Goal: Information Seeking & Learning: Learn about a topic

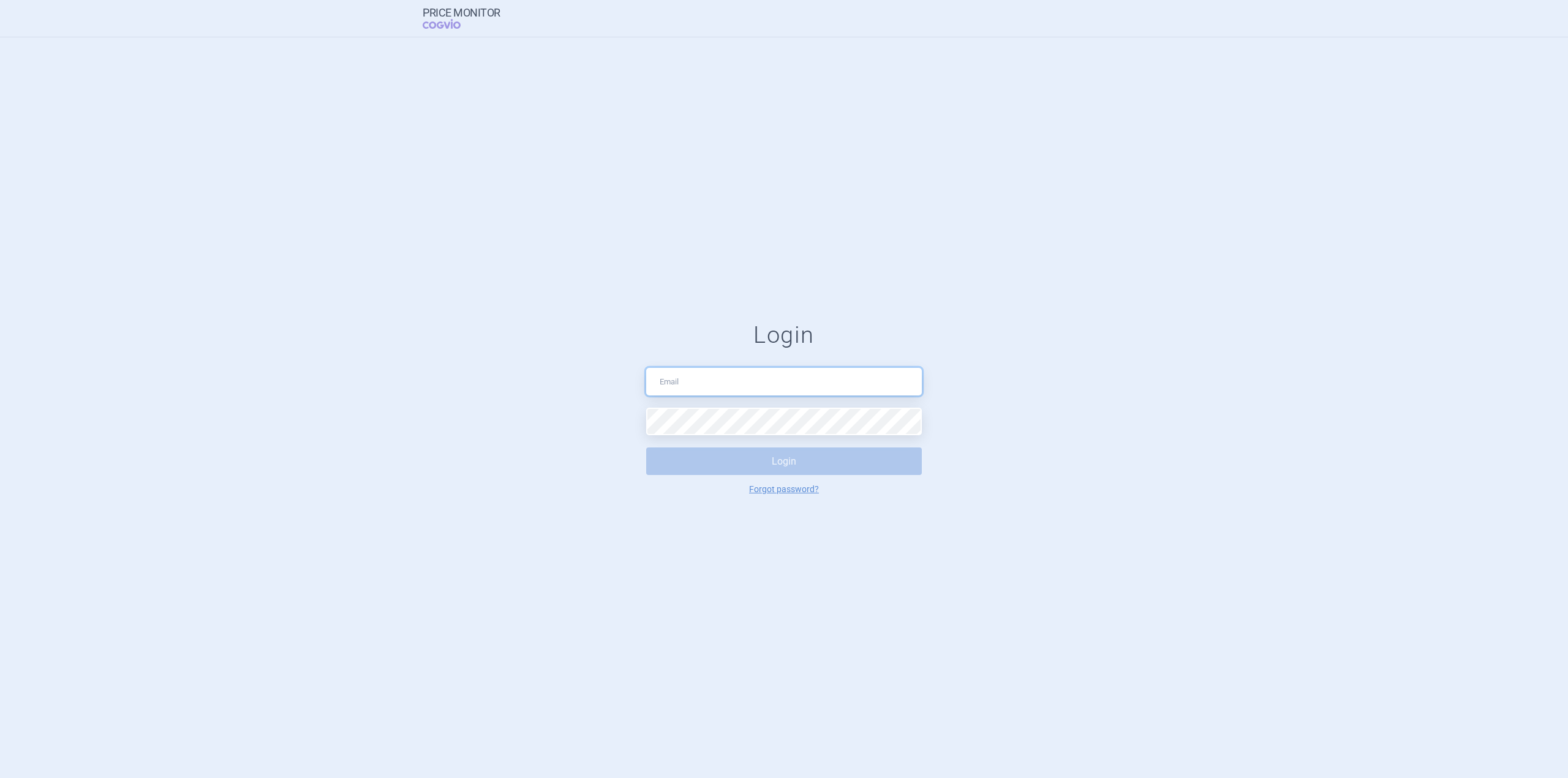
click at [571, 379] on input "text" at bounding box center [784, 382] width 276 height 28
type input "[EMAIL_ADDRESS][DOMAIN_NAME]"
click at [571, 423] on button "Login" at bounding box center [784, 461] width 276 height 28
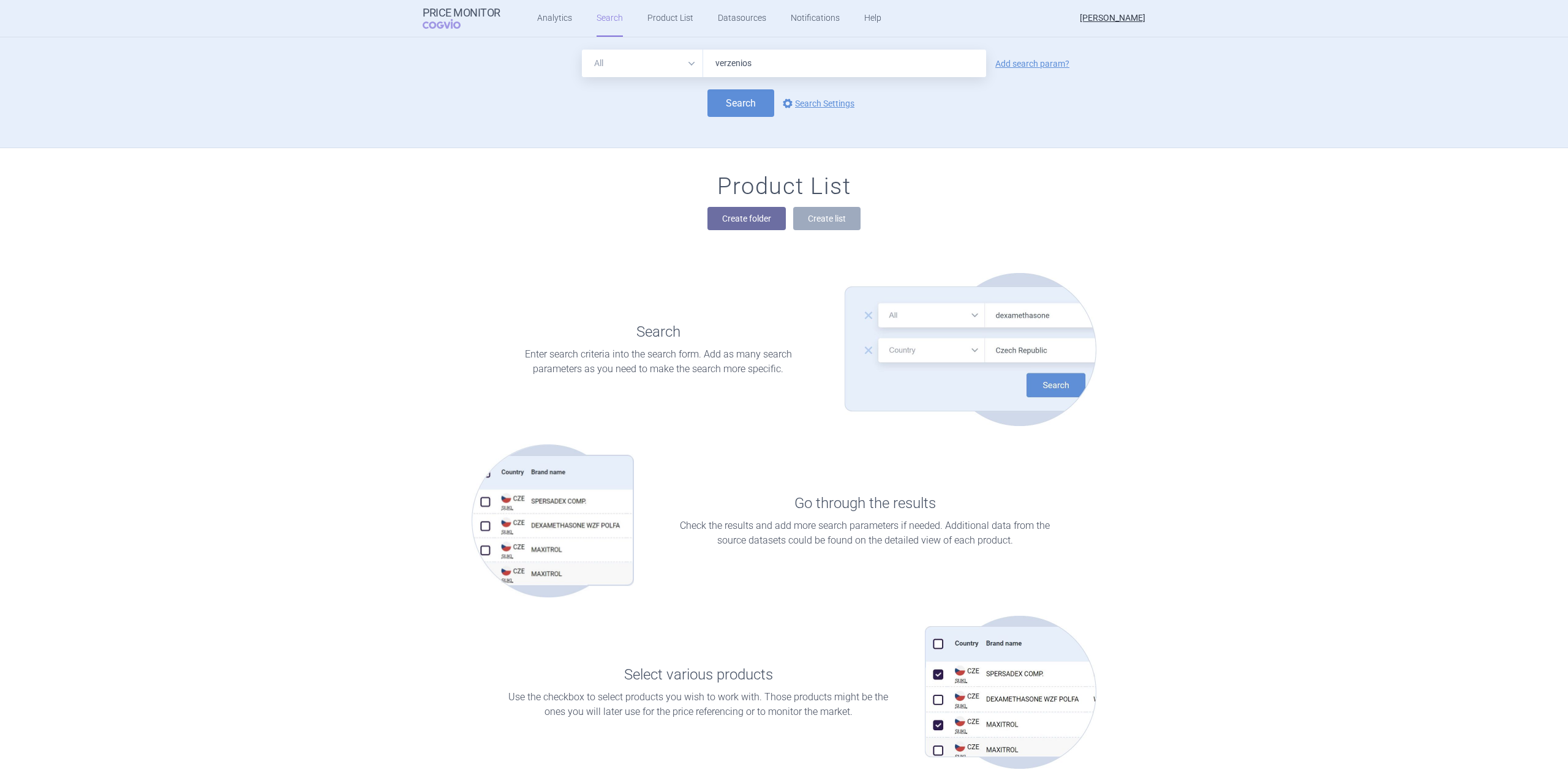
click at [741, 67] on input "verzenios" at bounding box center [844, 63] width 283 height 28
type input "verzenios"
click at [737, 99] on button "Search" at bounding box center [740, 103] width 66 height 28
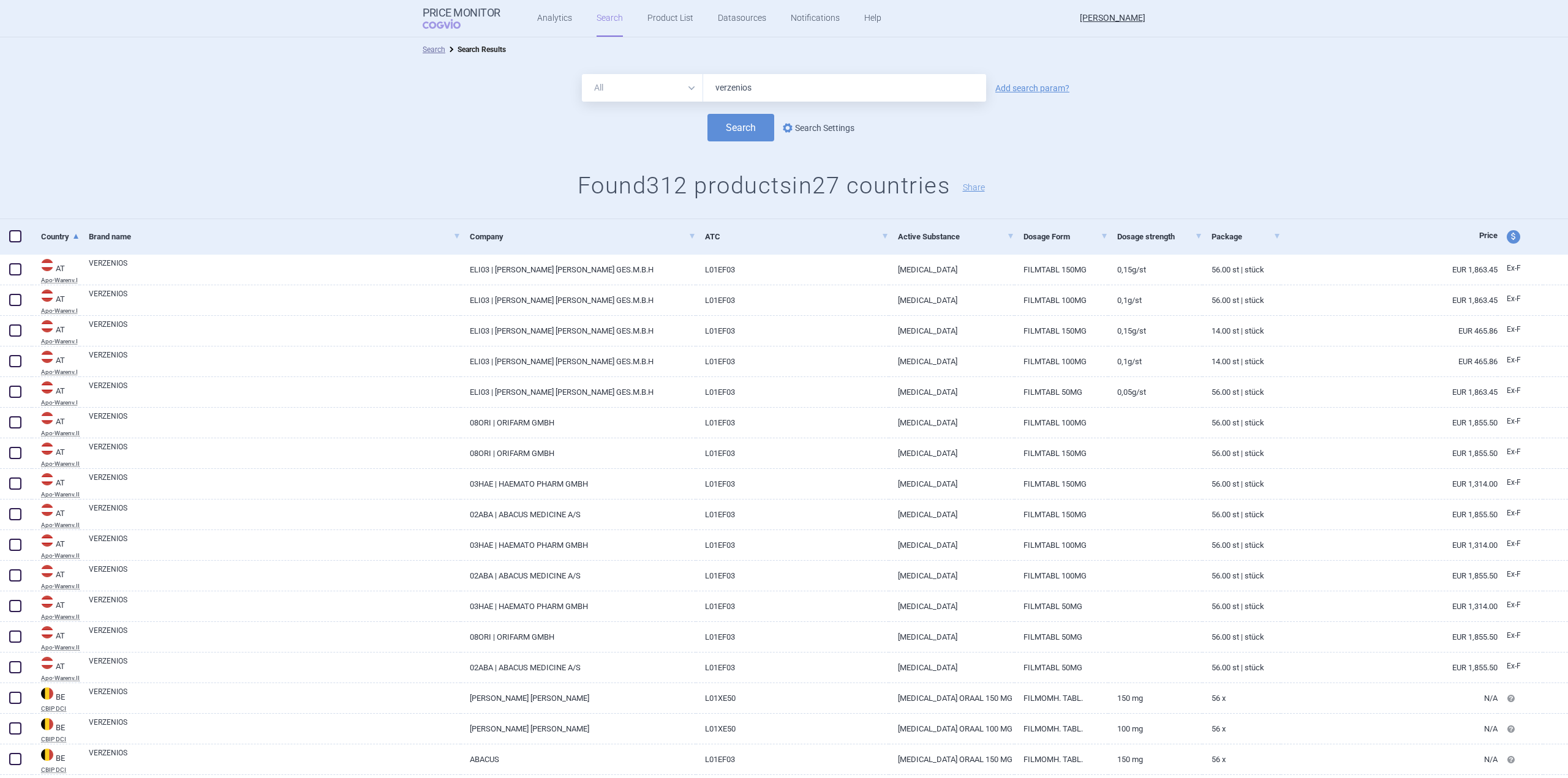
click at [836, 125] on link "options Search Settings" at bounding box center [817, 128] width 74 height 15
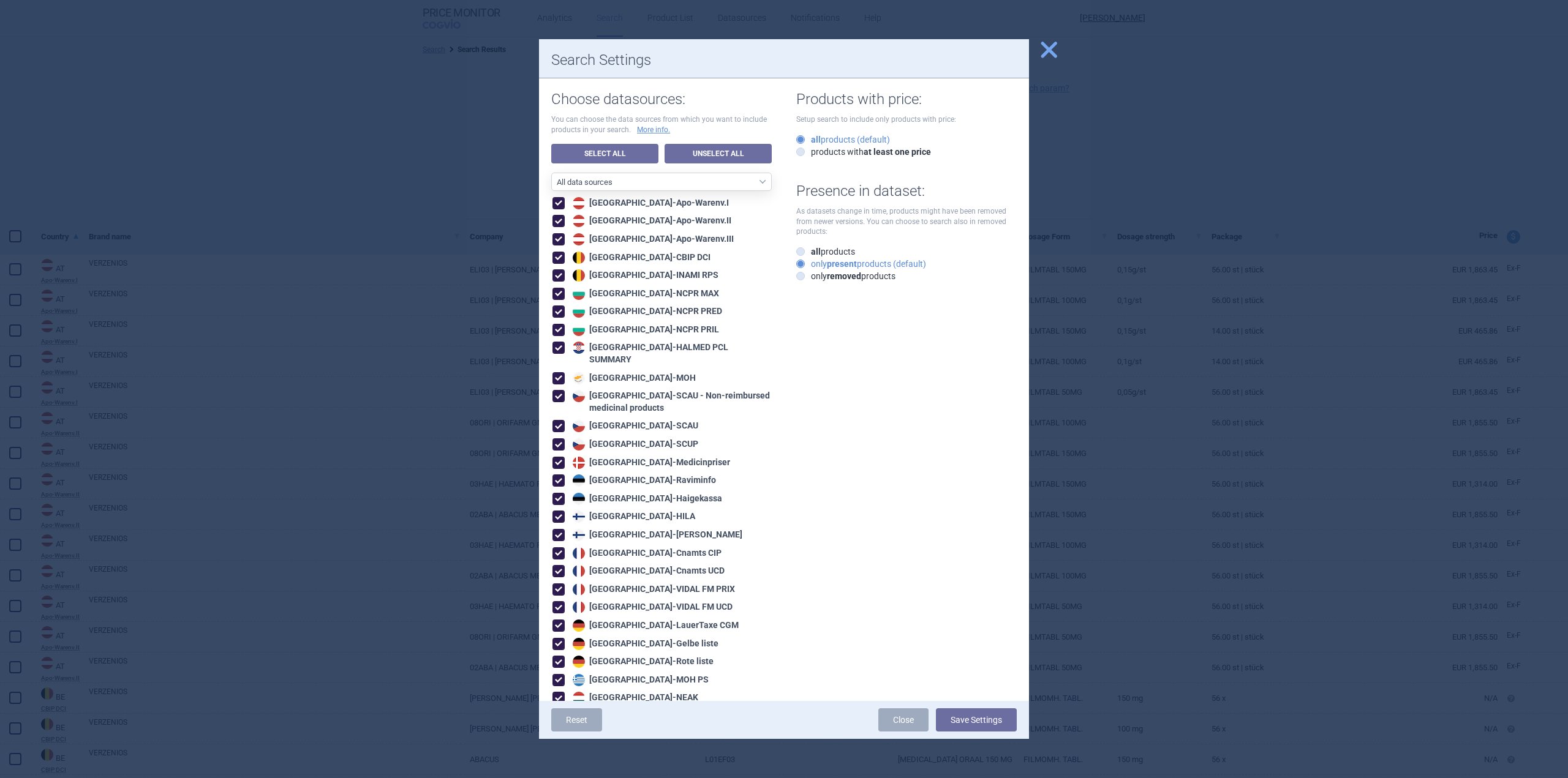
click at [1043, 49] on span "close" at bounding box center [1049, 49] width 22 height 22
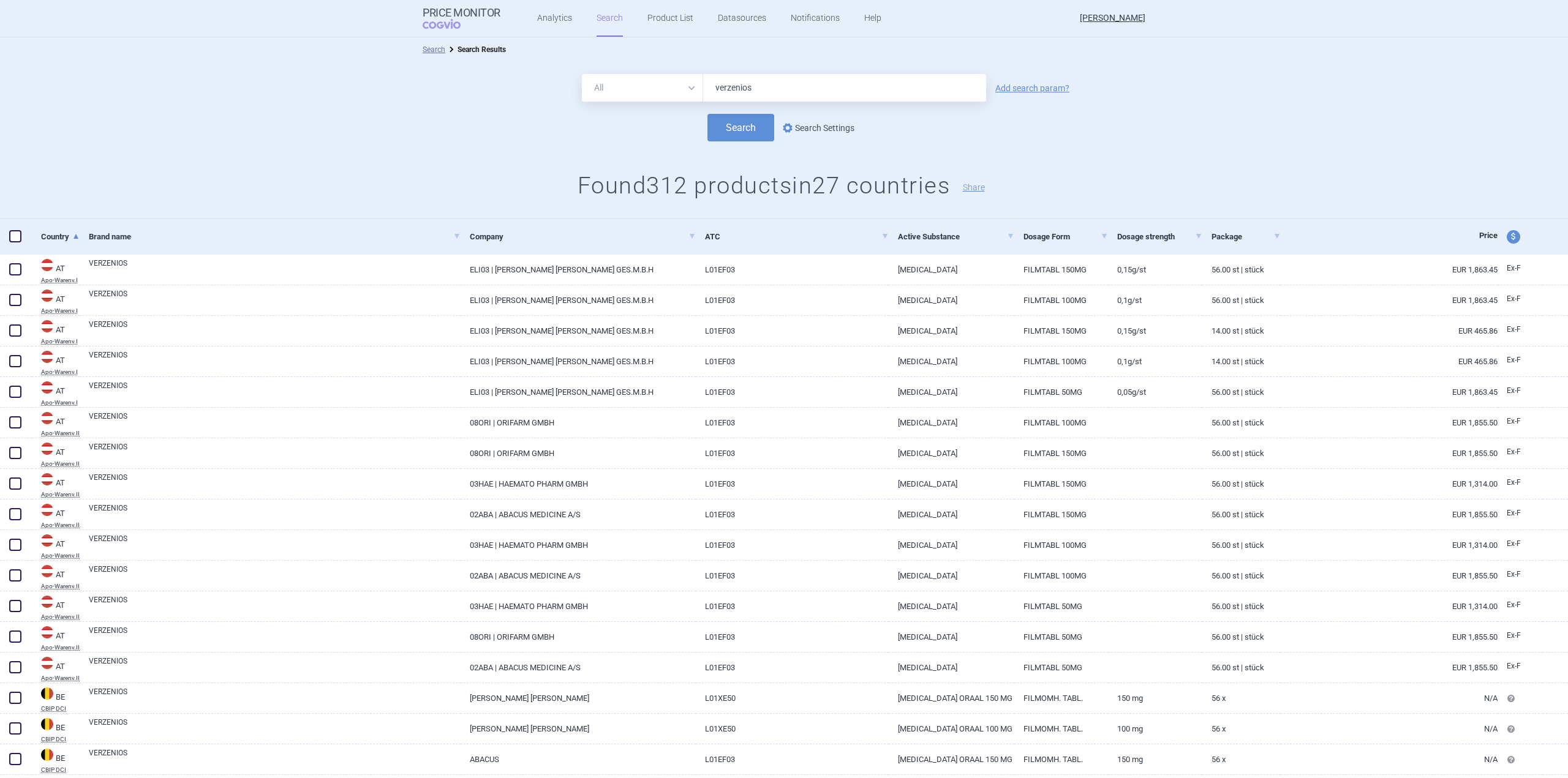
click at [812, 129] on link "options Search Settings" at bounding box center [817, 128] width 74 height 15
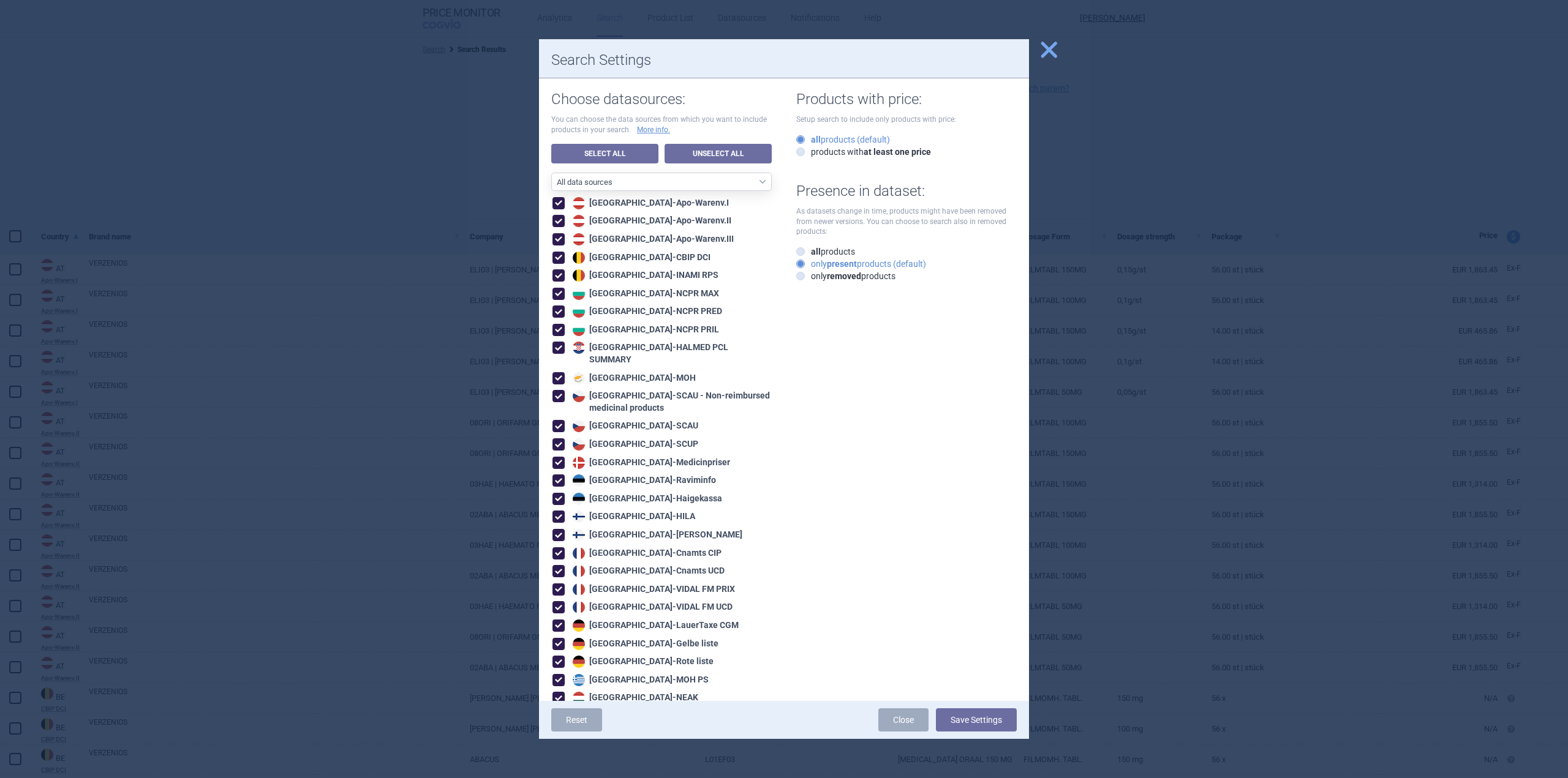
click at [1050, 46] on span "close" at bounding box center [1049, 49] width 22 height 22
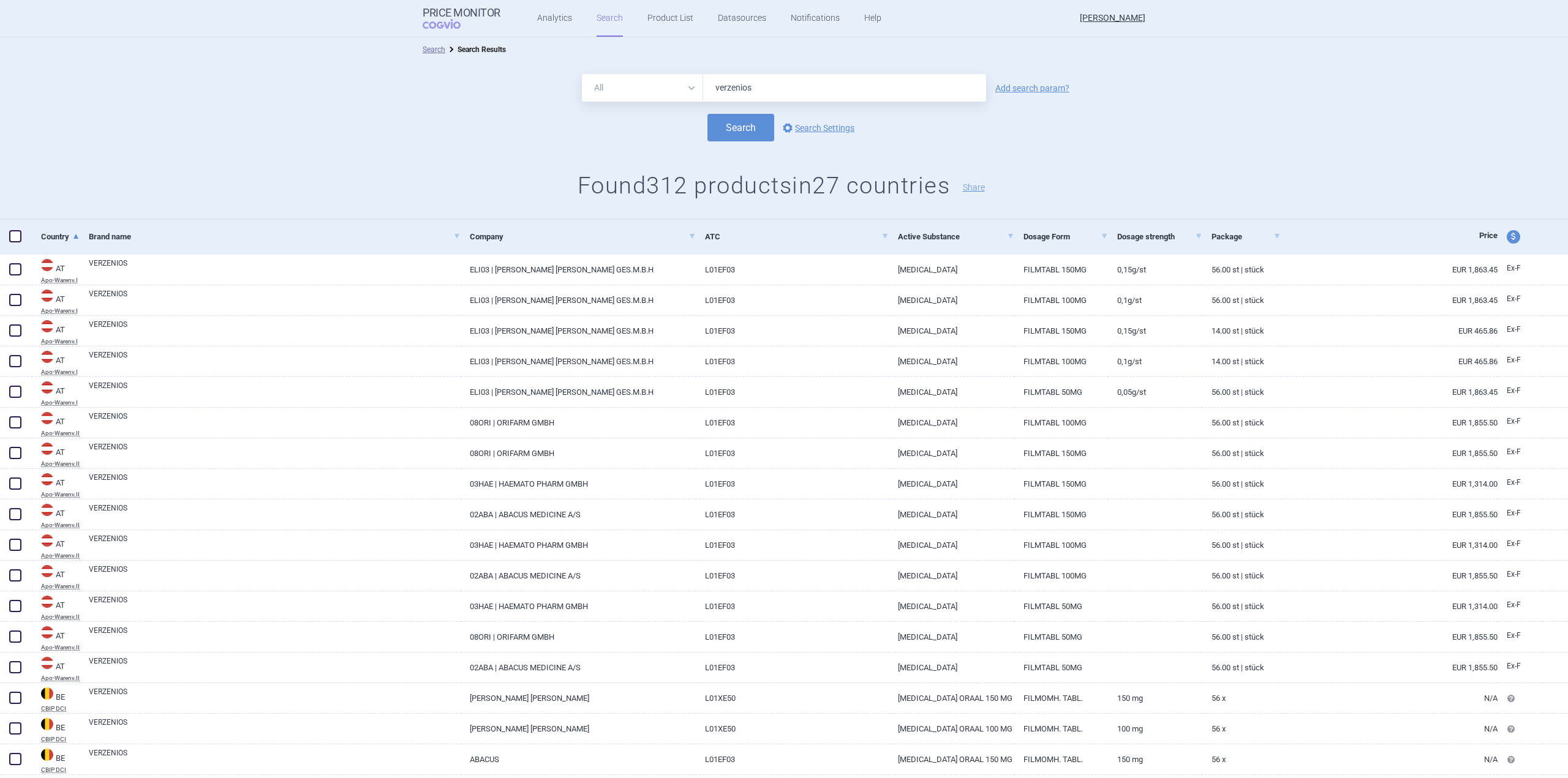
click at [782, 89] on input "verzenios" at bounding box center [844, 87] width 283 height 28
click at [783, 90] on input "verzenios" at bounding box center [844, 87] width 283 height 28
paste input "100MG TBL FLM 28"
click at [684, 86] on select "All Brand Name ATC Company Active Substance Country Newer than" at bounding box center [642, 87] width 121 height 28
click at [686, 86] on select "All Brand Name ATC Company Active Substance Country Newer than" at bounding box center [642, 87] width 121 height 28
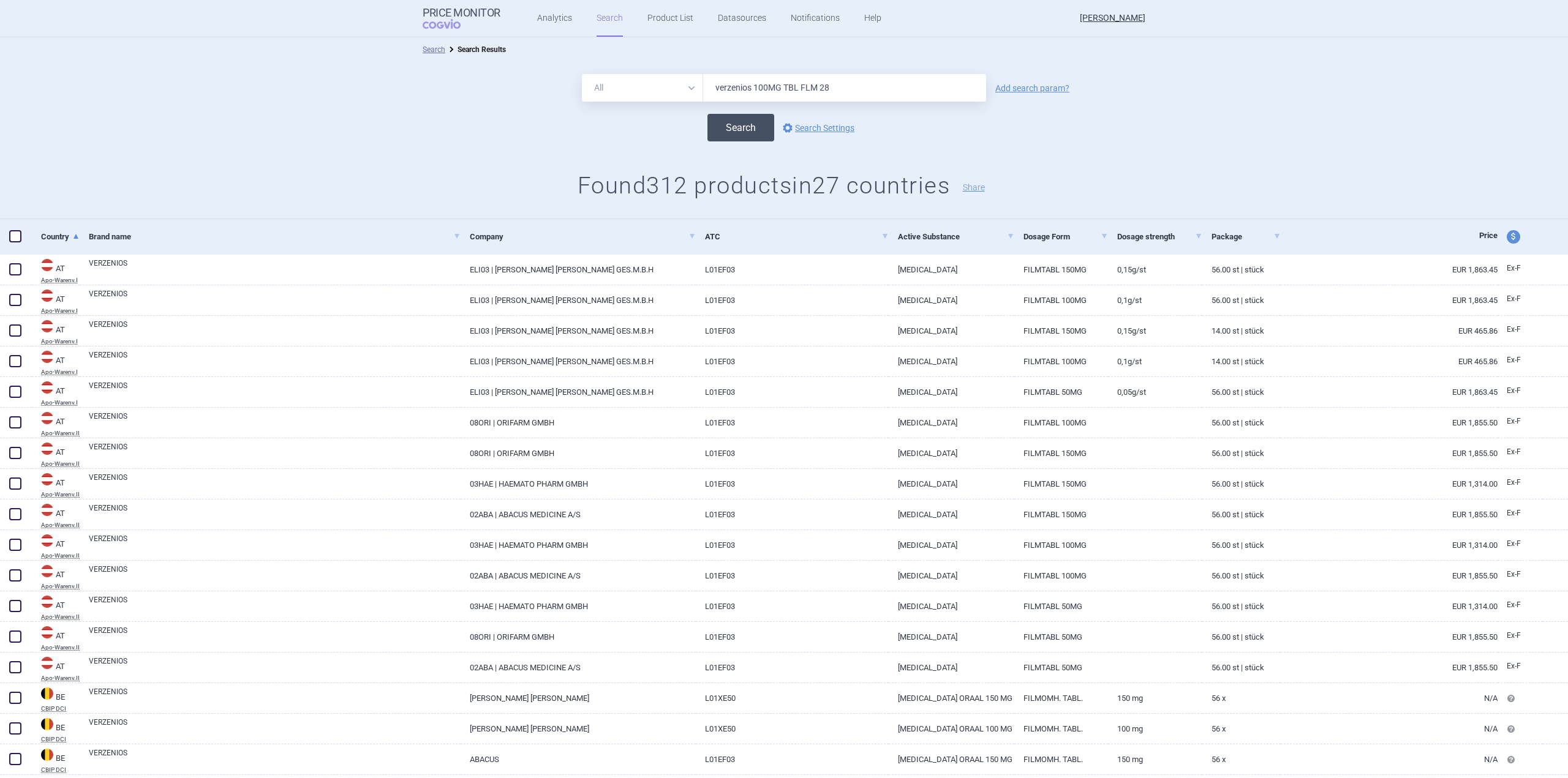
click at [745, 122] on button "Search" at bounding box center [740, 128] width 66 height 28
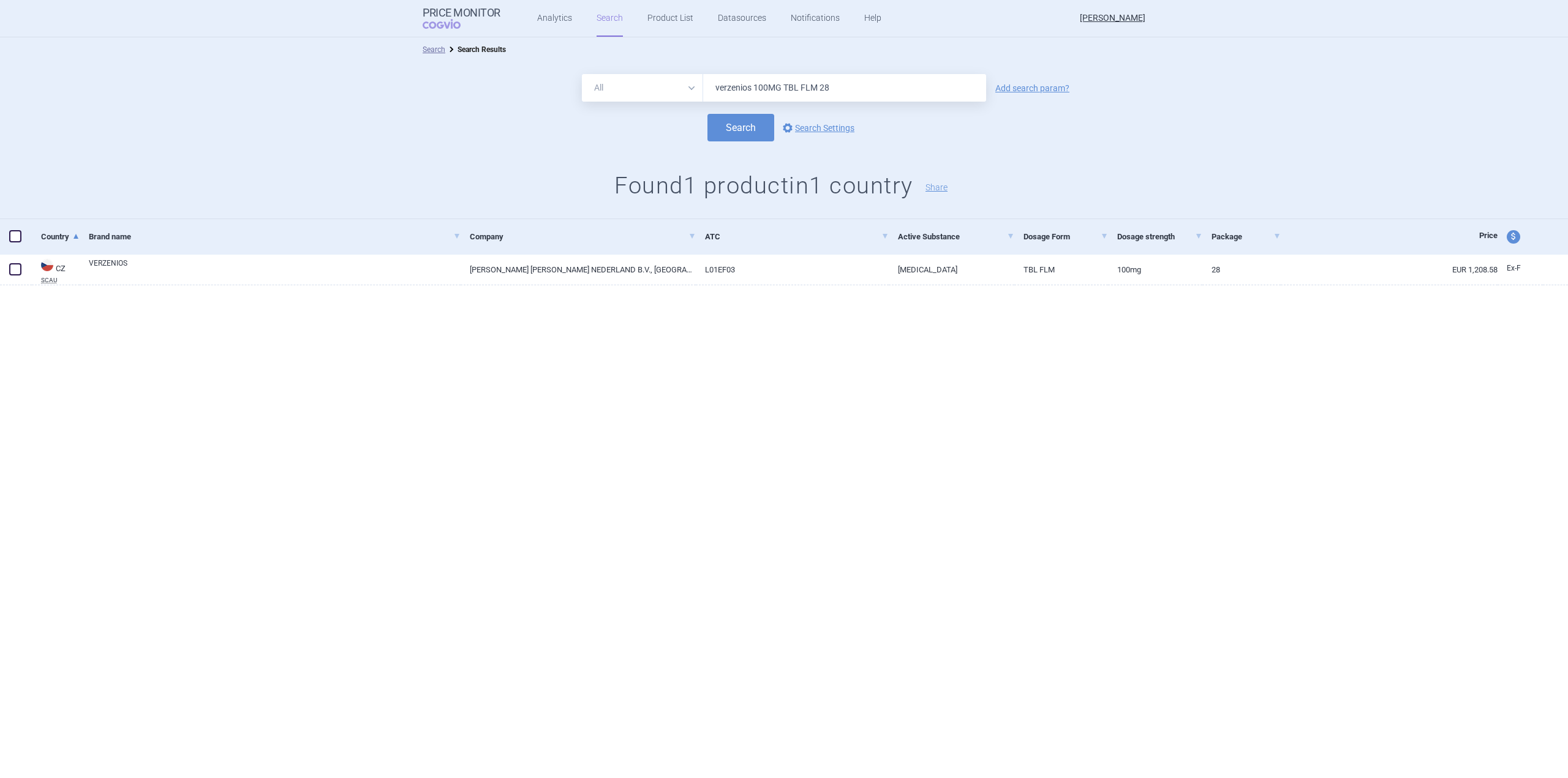
click at [793, 77] on input "verzenios 100MG TBL FLM 28" at bounding box center [844, 87] width 283 height 28
drag, startPoint x: 757, startPoint y: 83, endPoint x: 1129, endPoint y: 86, distance: 372.0
click at [1129, 86] on div "All Brand Name ATC Company Active Substance Country Newer than verzenios 100MG …" at bounding box center [784, 87] width 1568 height 28
type input "verzenios"
click at [707, 114] on button "Search" at bounding box center [740, 128] width 66 height 28
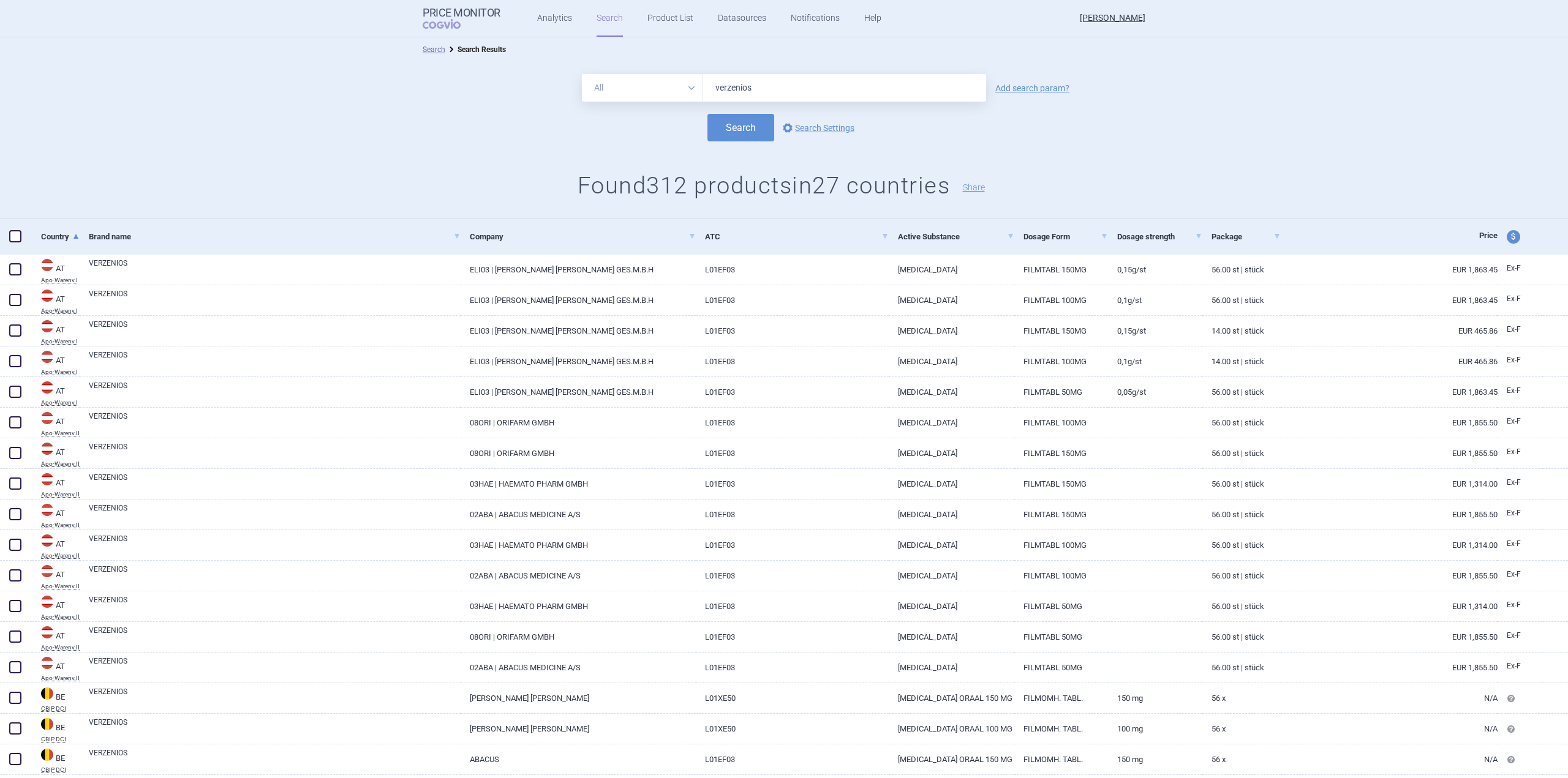
drag, startPoint x: 1041, startPoint y: 85, endPoint x: 1027, endPoint y: 85, distance: 14.0
click at [1040, 85] on link "Add search param?" at bounding box center [1032, 87] width 74 height 8
select select "brandName"
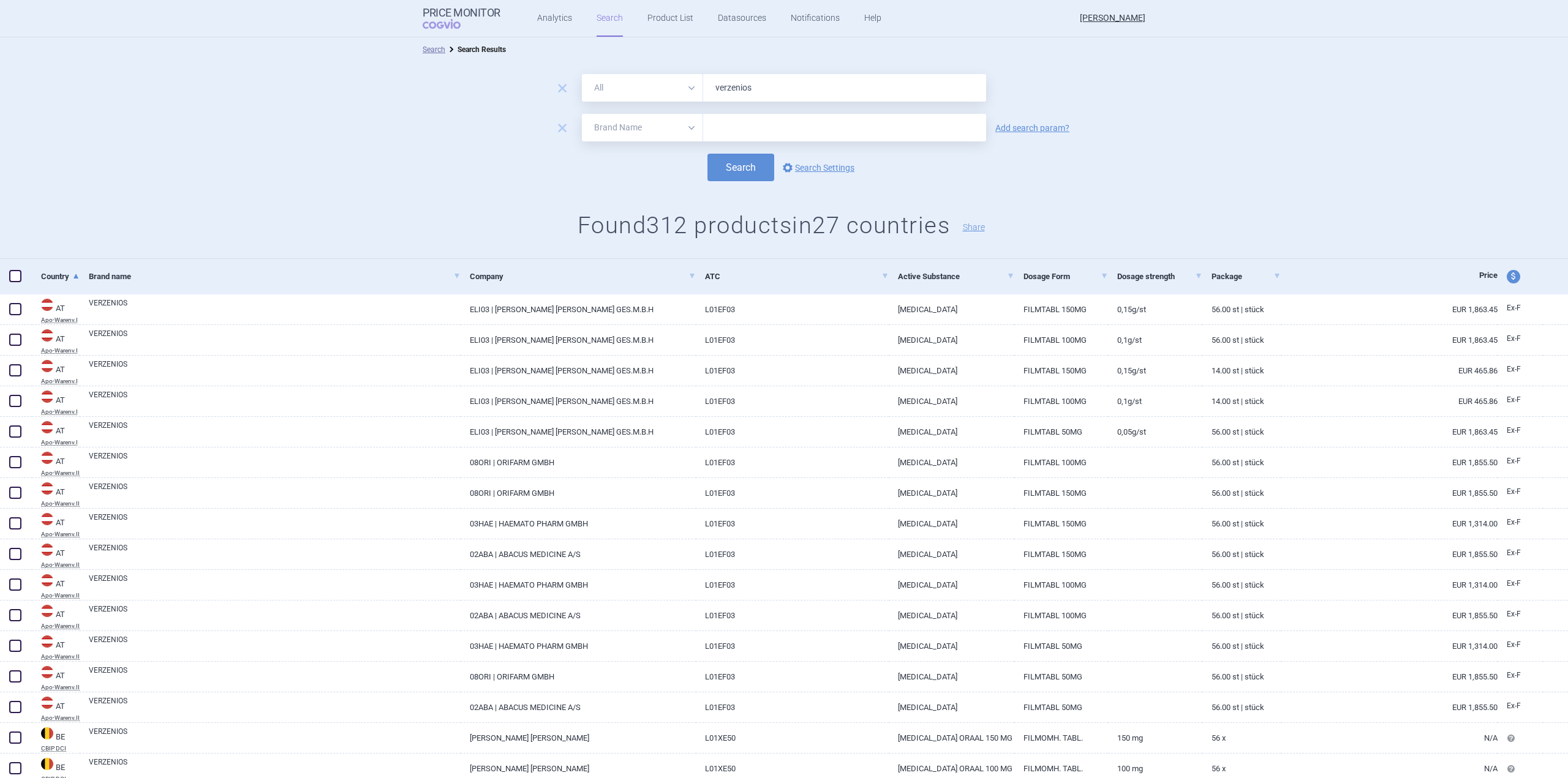
click at [643, 133] on select "All Brand Name ATC Company Active Substance Country Newer than" at bounding box center [642, 128] width 121 height 28
click at [557, 130] on span "remove" at bounding box center [562, 128] width 17 height 17
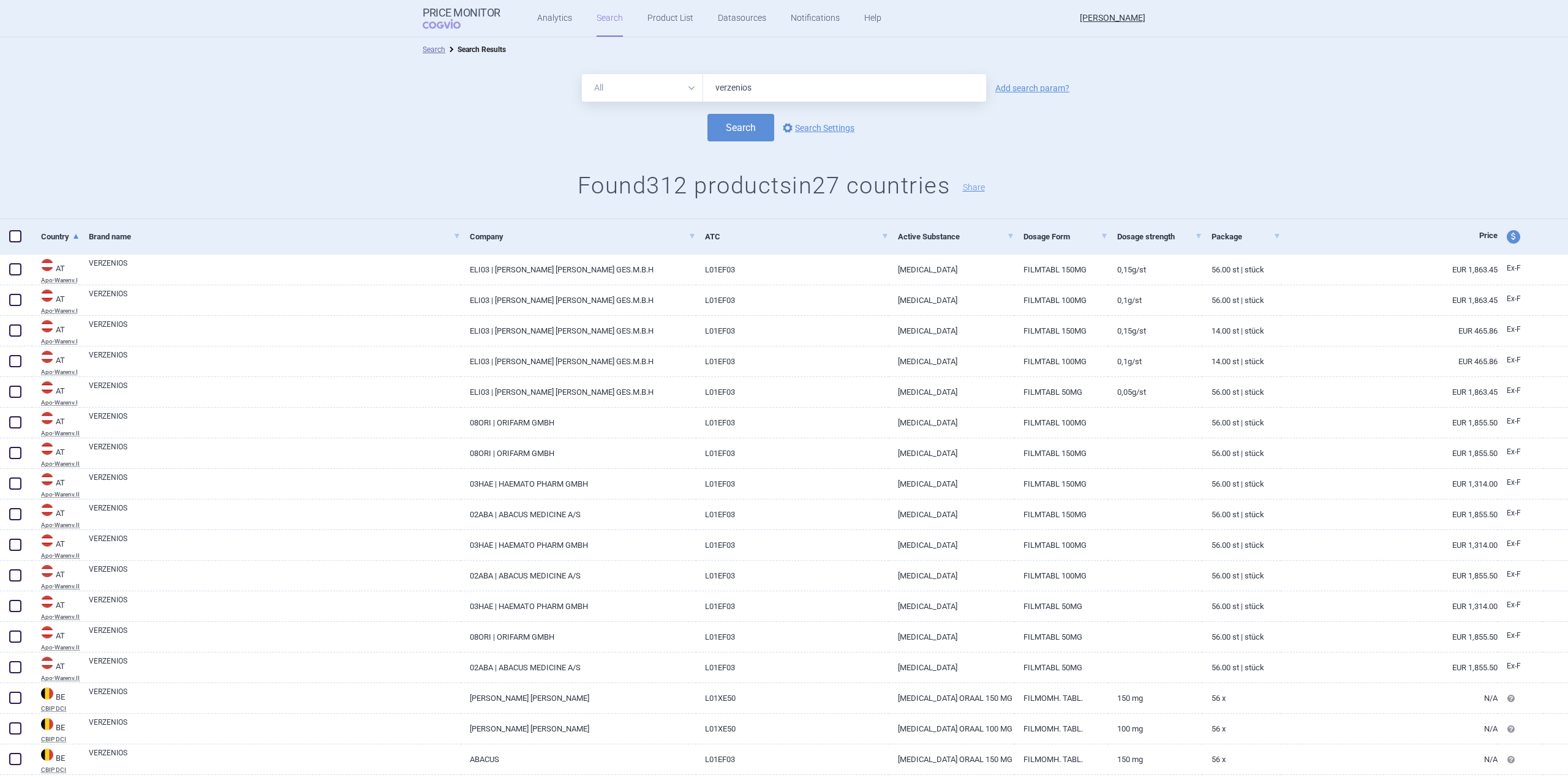
drag, startPoint x: 1035, startPoint y: 87, endPoint x: 1029, endPoint y: 87, distance: 6.0
click at [1035, 87] on link "Add search param?" at bounding box center [1032, 87] width 74 height 8
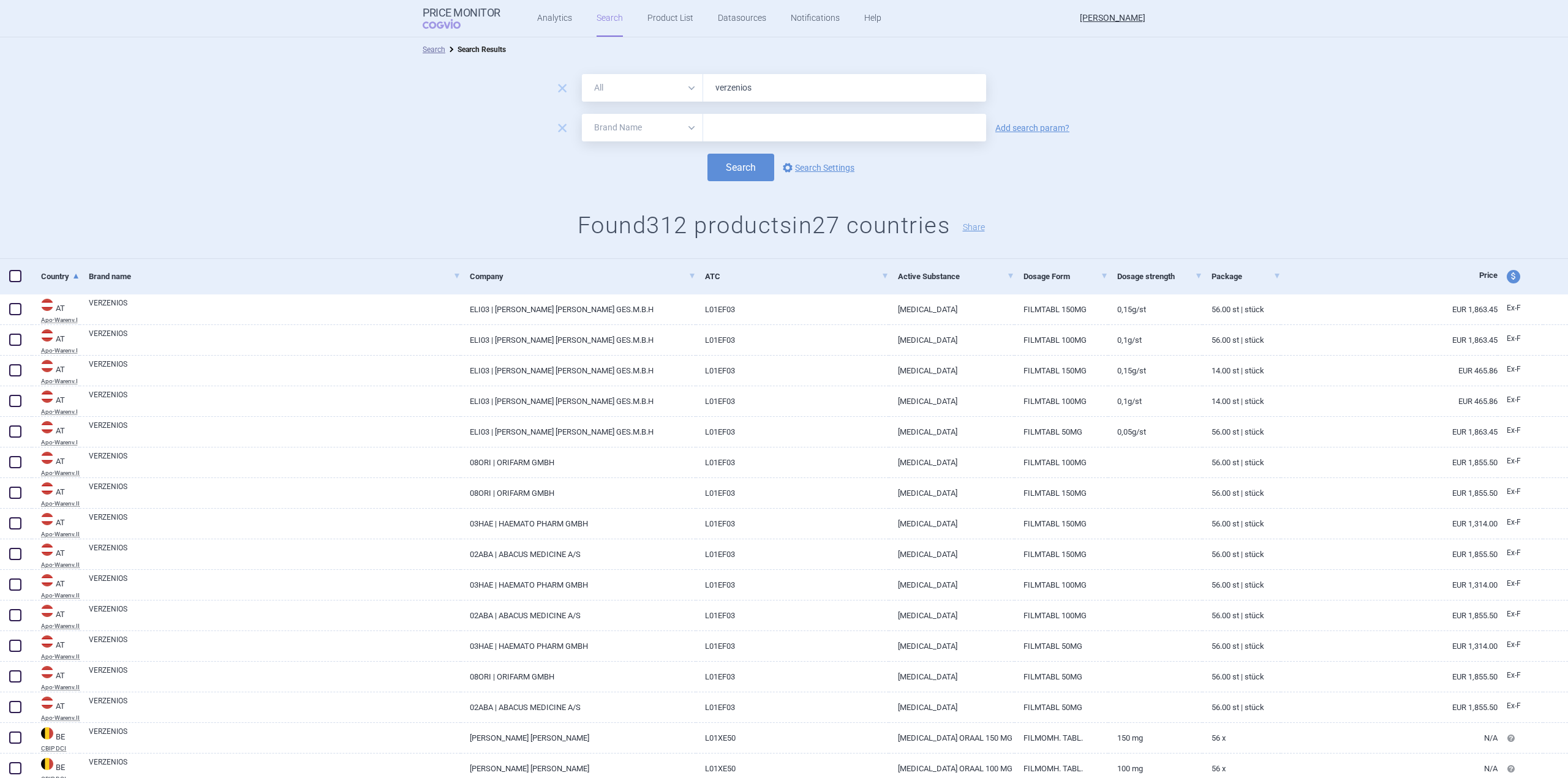
click at [644, 124] on select "All Brand Name ATC Company Active Substance Country Newer than" at bounding box center [642, 128] width 121 height 28
select select "activeSubstance"
click at [582, 114] on select "All Brand Name ATC Company Active Substance Country Newer than" at bounding box center [642, 128] width 121 height 28
click at [879, 134] on input "text" at bounding box center [844, 128] width 283 height 28
click at [740, 164] on button "Search" at bounding box center [740, 167] width 66 height 28
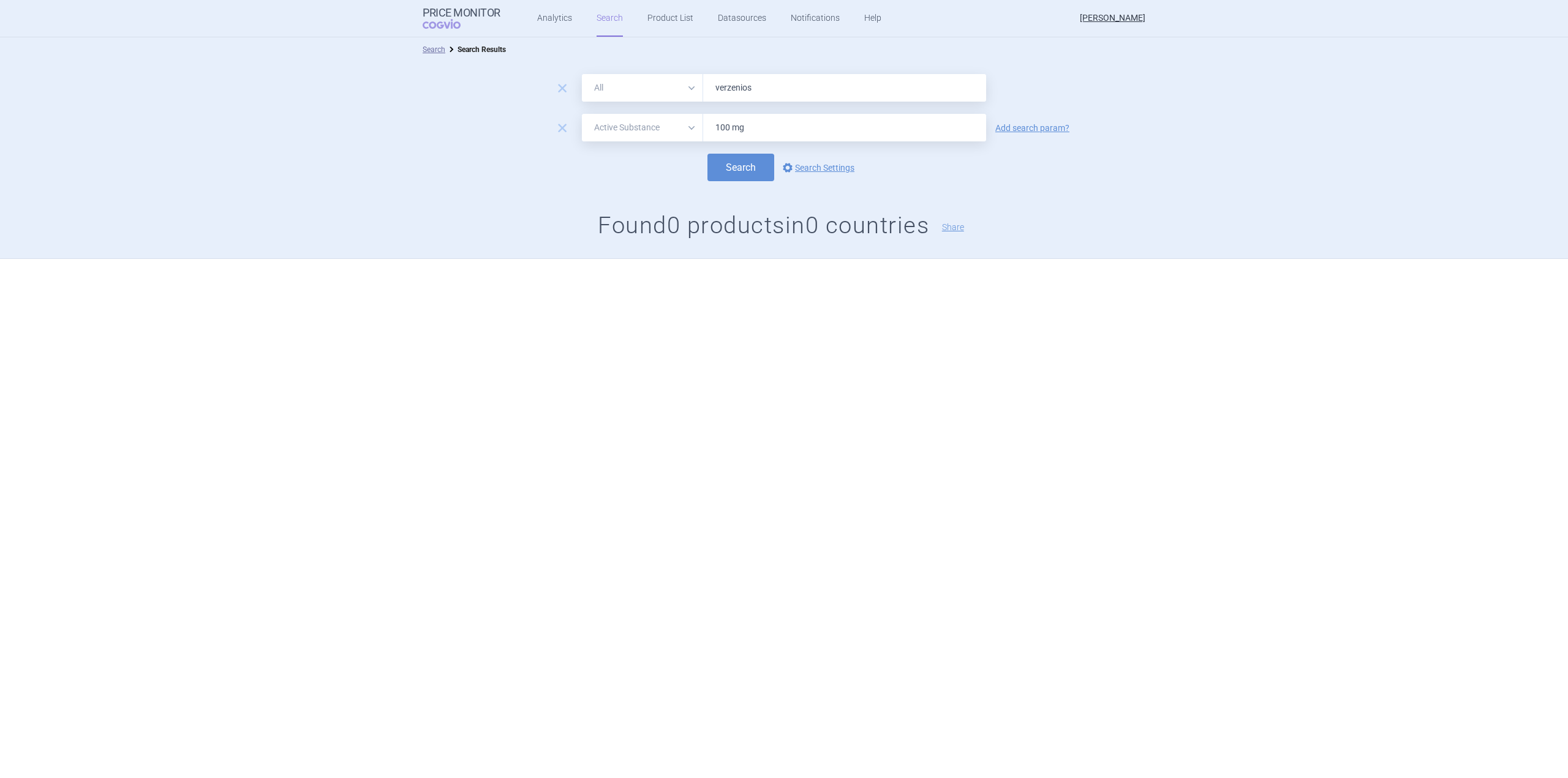
click at [757, 132] on input "100 mg" at bounding box center [844, 128] width 283 height 28
click at [689, 129] on select "All Brand Name ATC Company Active Substance Country Newer than" at bounding box center [642, 128] width 121 height 28
click at [582, 114] on select "All Brand Name ATC Company Active Substance Country Newer than" at bounding box center [642, 128] width 121 height 28
click at [798, 123] on input "100 mg" at bounding box center [844, 128] width 283 height 28
type input "1"
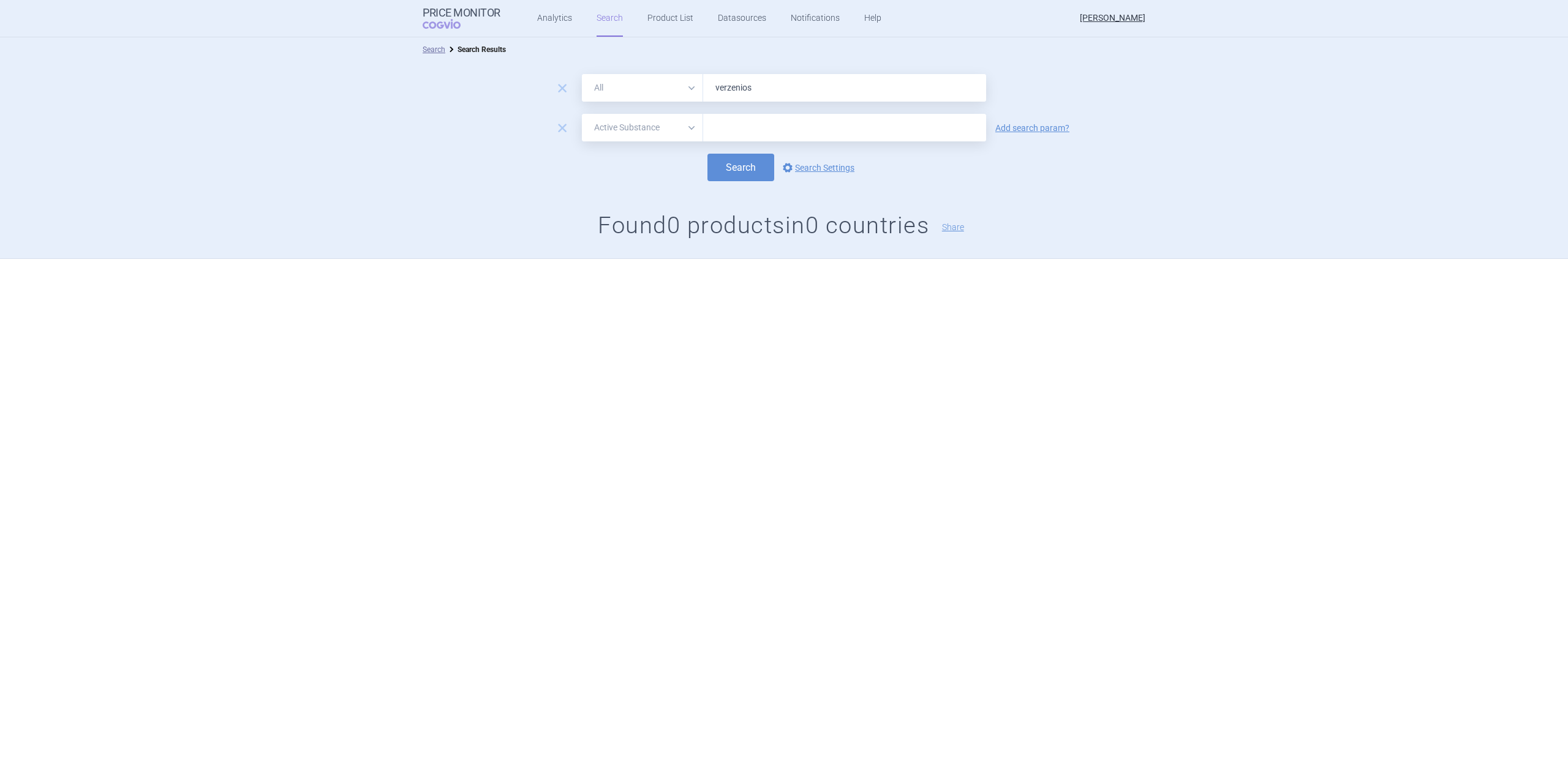
click at [707, 154] on button "Search" at bounding box center [740, 167] width 66 height 28
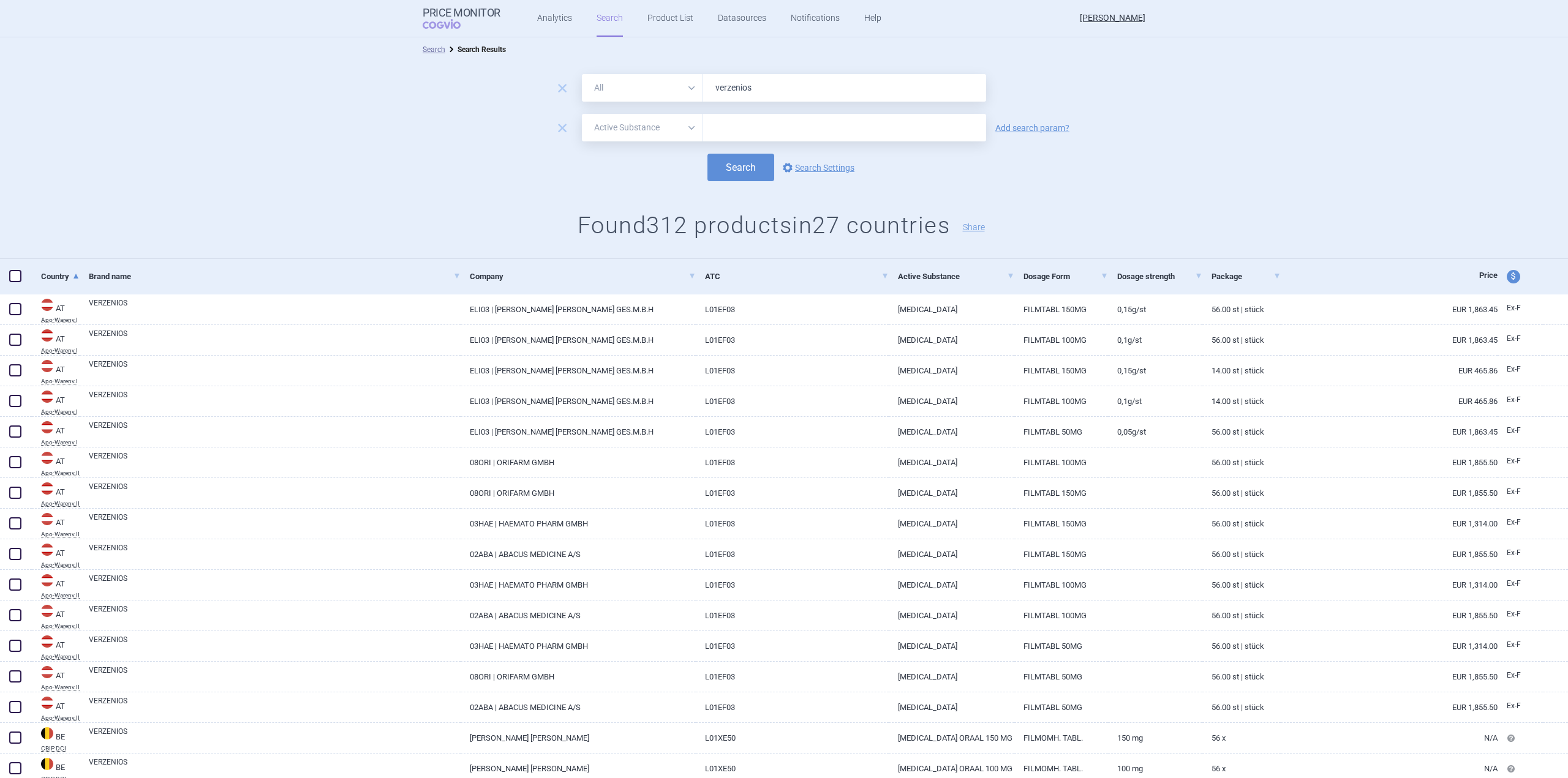
click at [687, 135] on select "All Brand Name ATC Company Active Substance Country Newer than" at bounding box center [642, 128] width 121 height 28
click at [1101, 278] on link "Dosage Form" at bounding box center [1066, 276] width 85 height 30
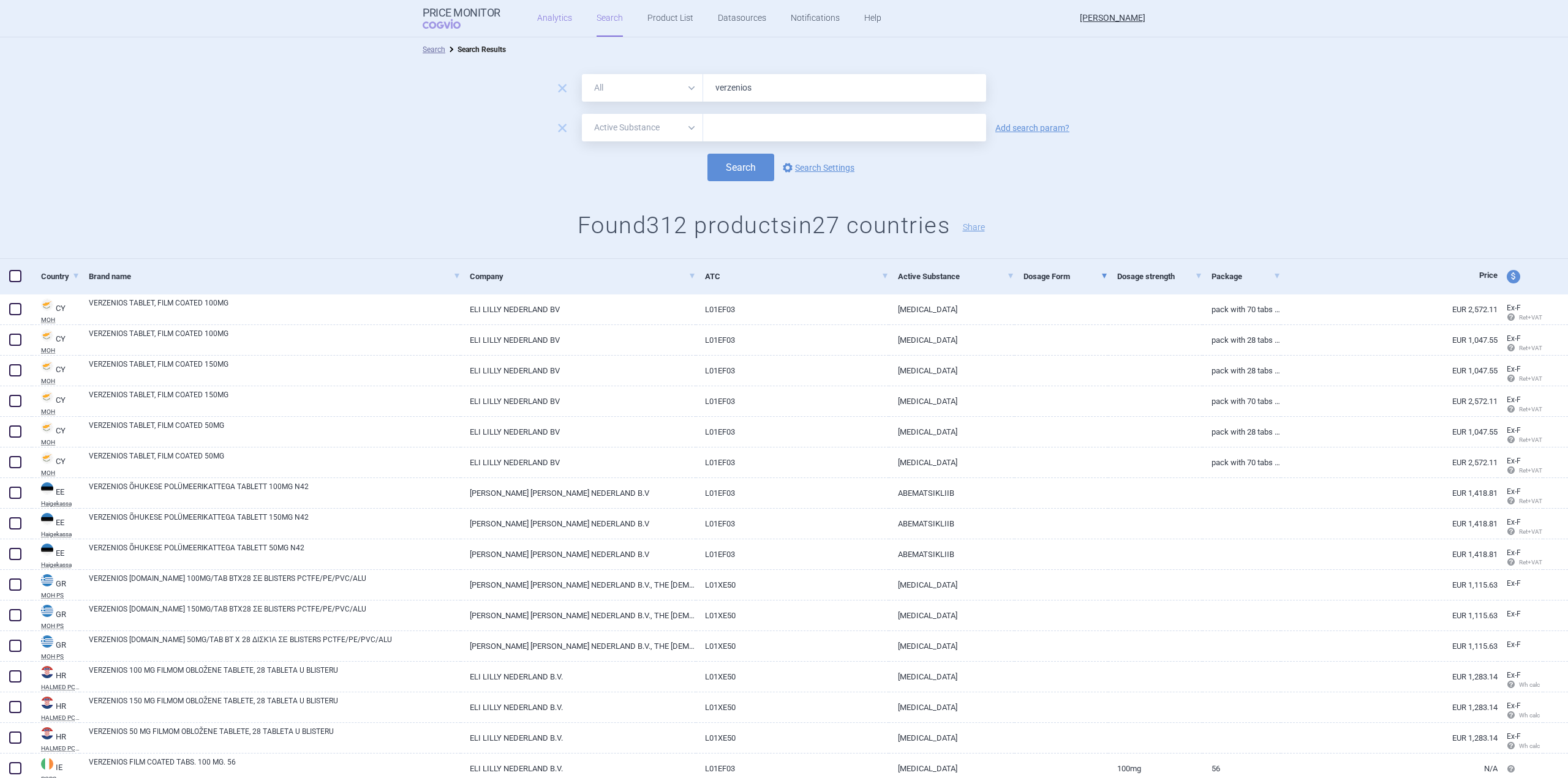
click at [554, 25] on link "Analytics" at bounding box center [554, 18] width 35 height 37
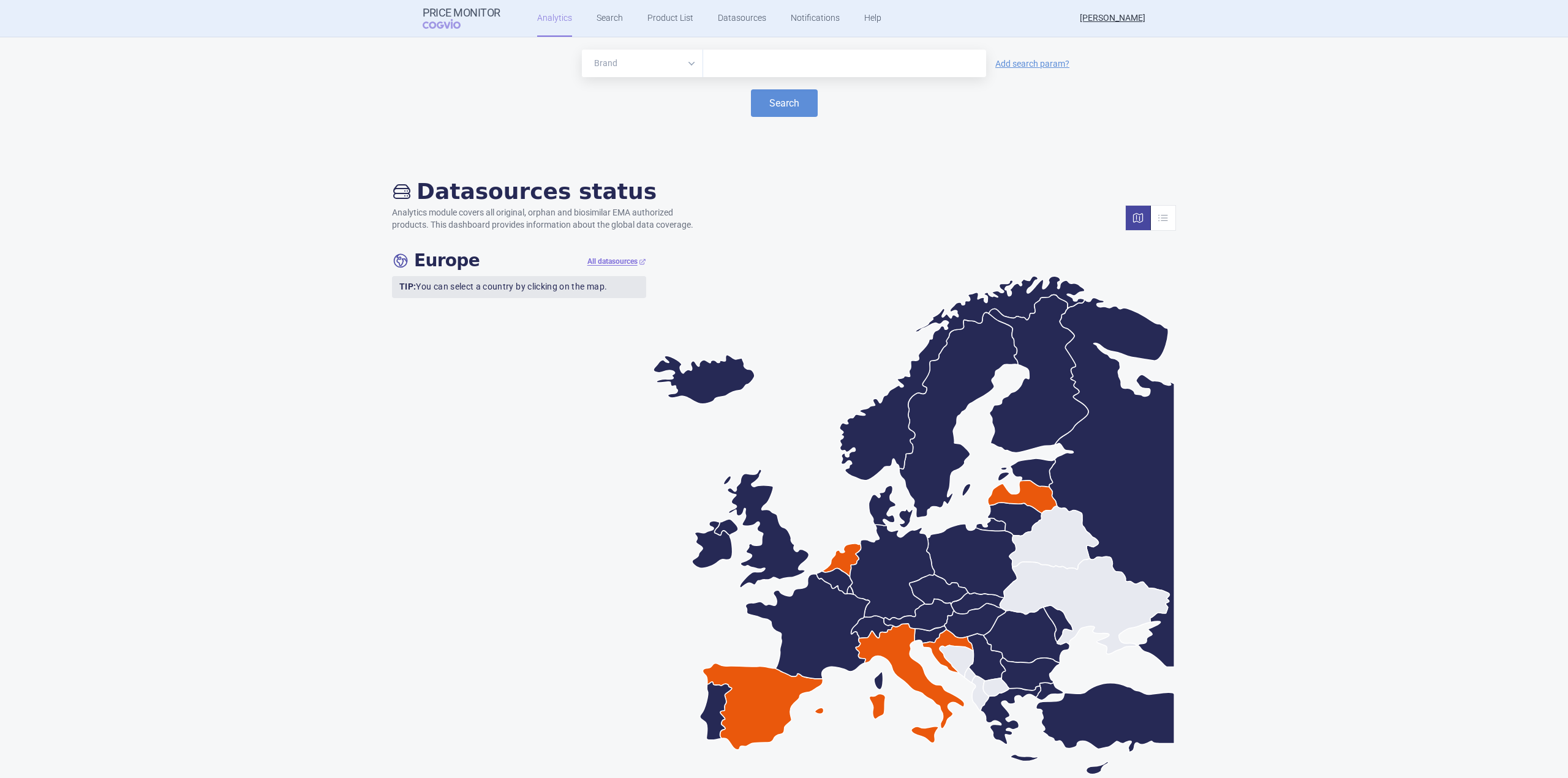
click at [785, 66] on input "text" at bounding box center [845, 63] width 270 height 16
type input "verze"
click at [796, 100] on button "Search" at bounding box center [784, 103] width 66 height 28
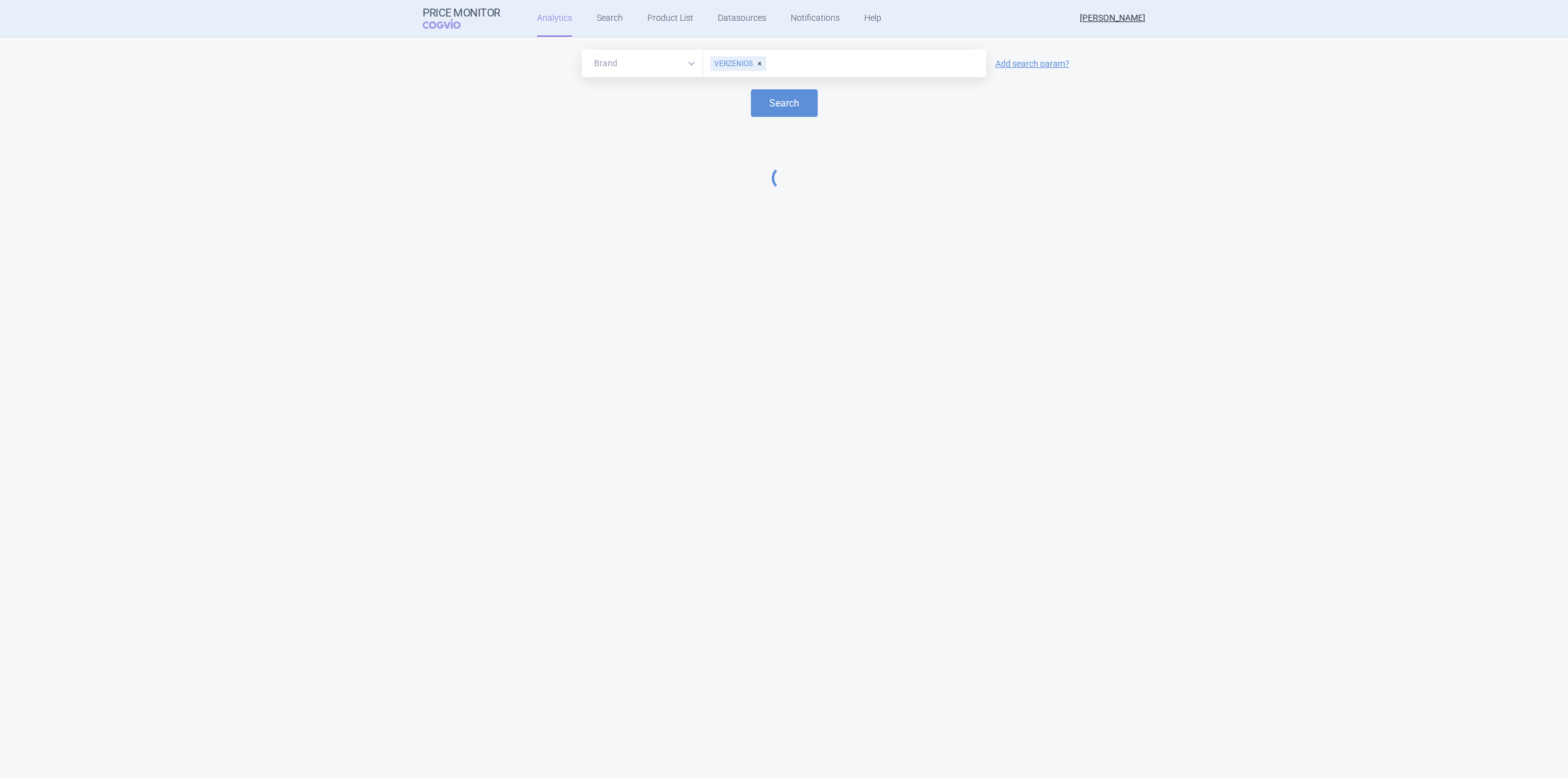
select select "EUR"
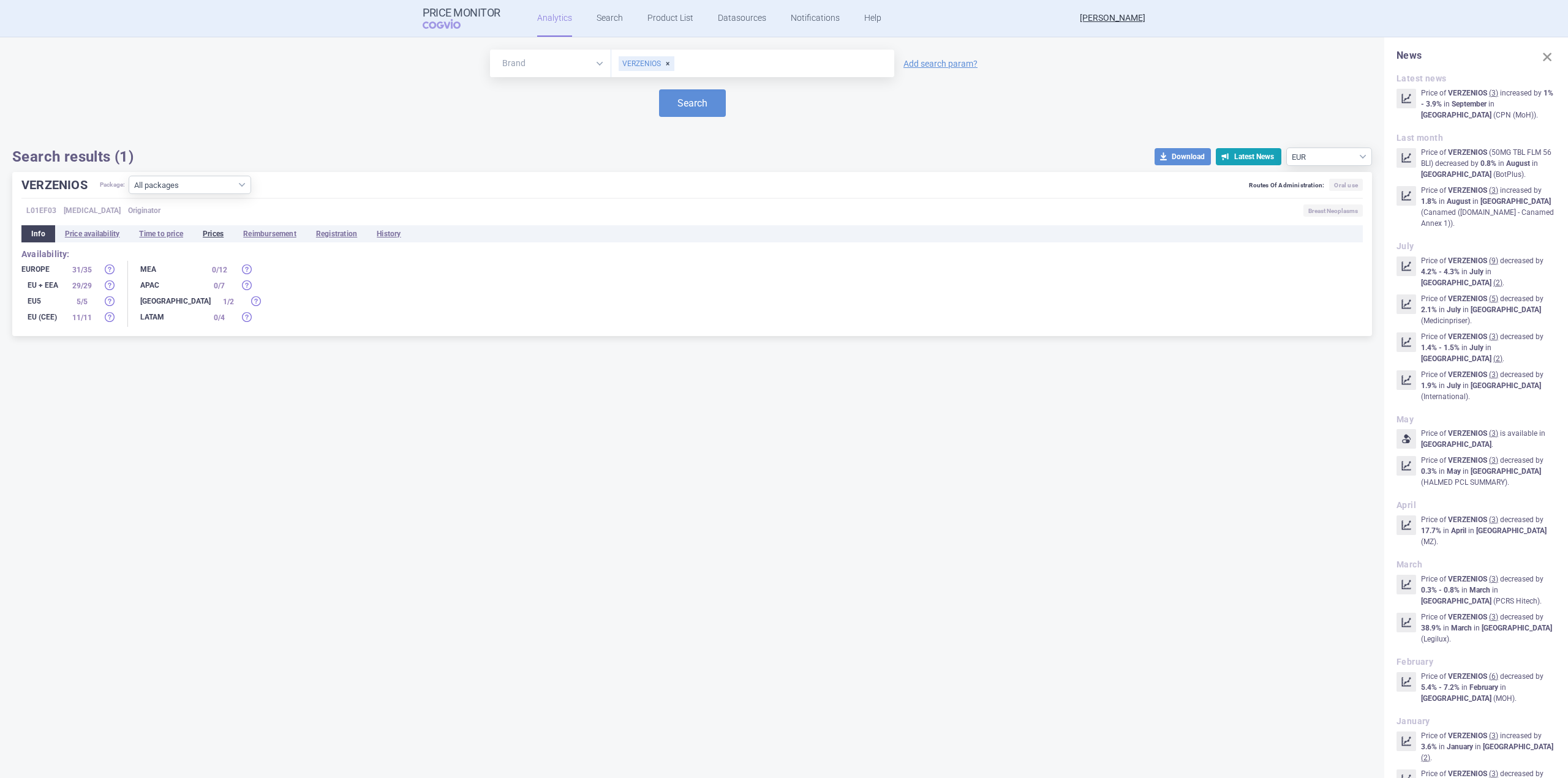
click at [219, 230] on li "Prices" at bounding box center [213, 234] width 40 height 17
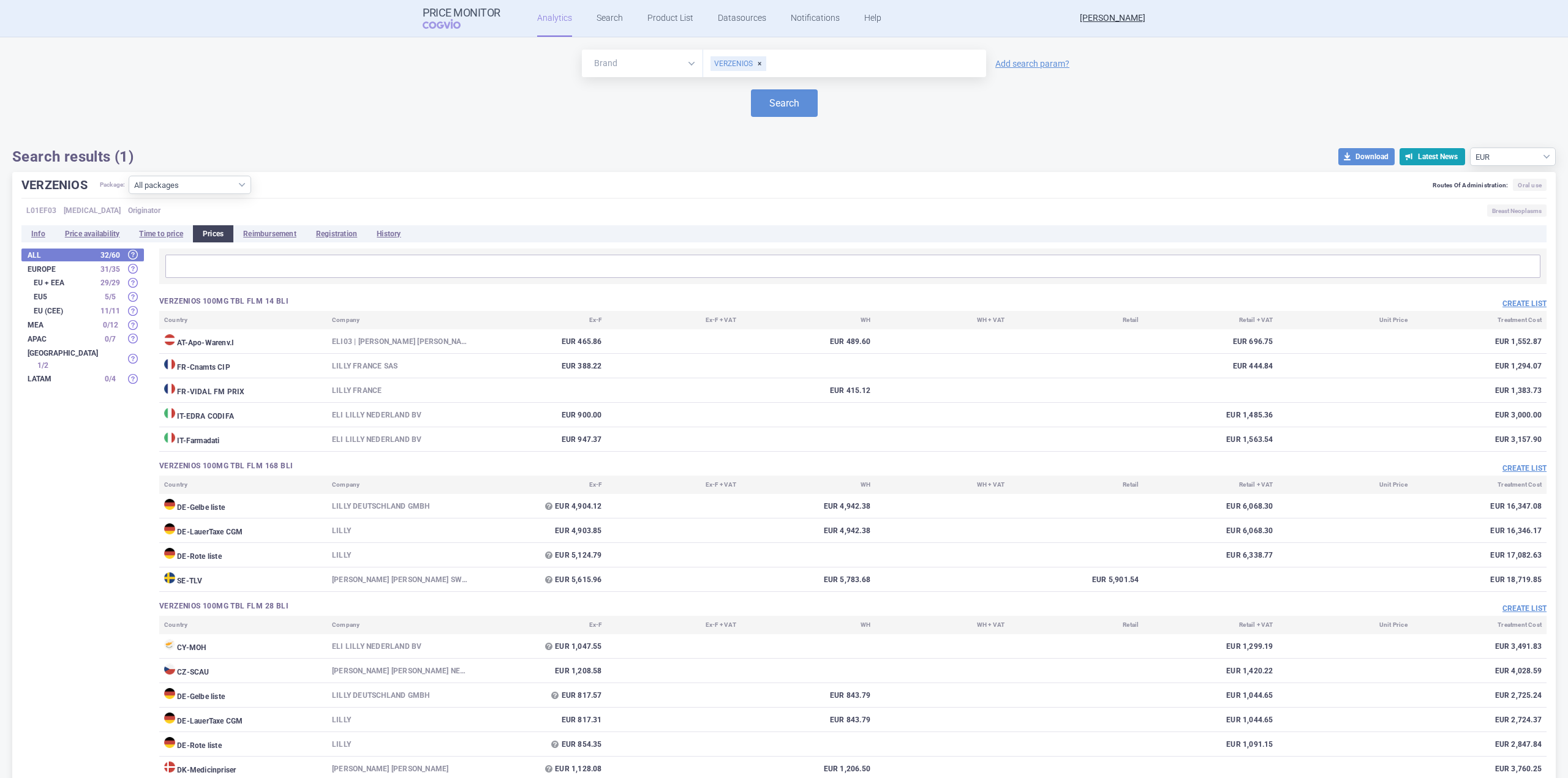
click at [60, 313] on strong "EU (CEE)" at bounding box center [64, 311] width 61 height 7
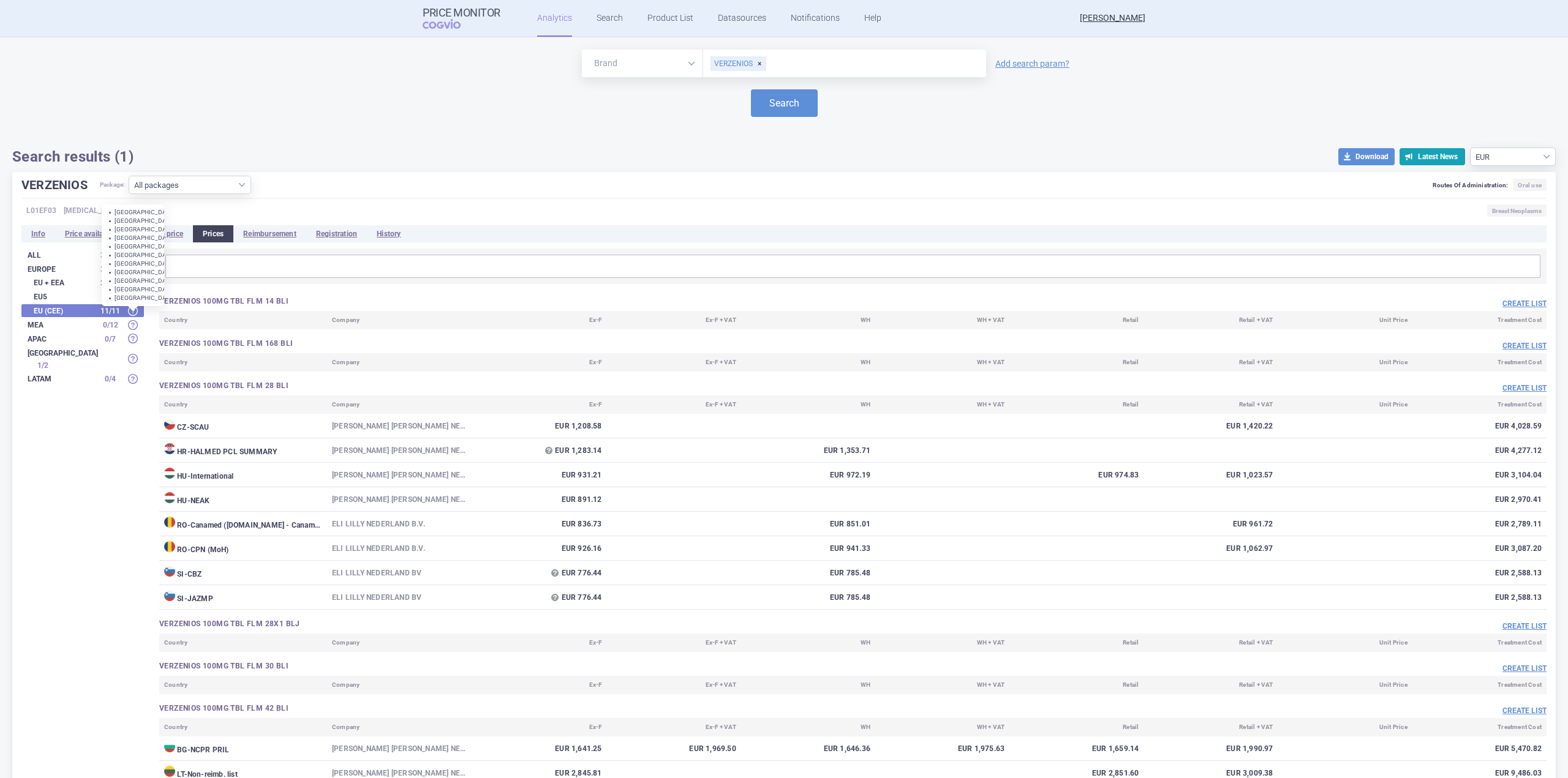
click at [131, 309] on span at bounding box center [132, 311] width 10 height 10
click at [131, 338] on span at bounding box center [132, 338] width 10 height 10
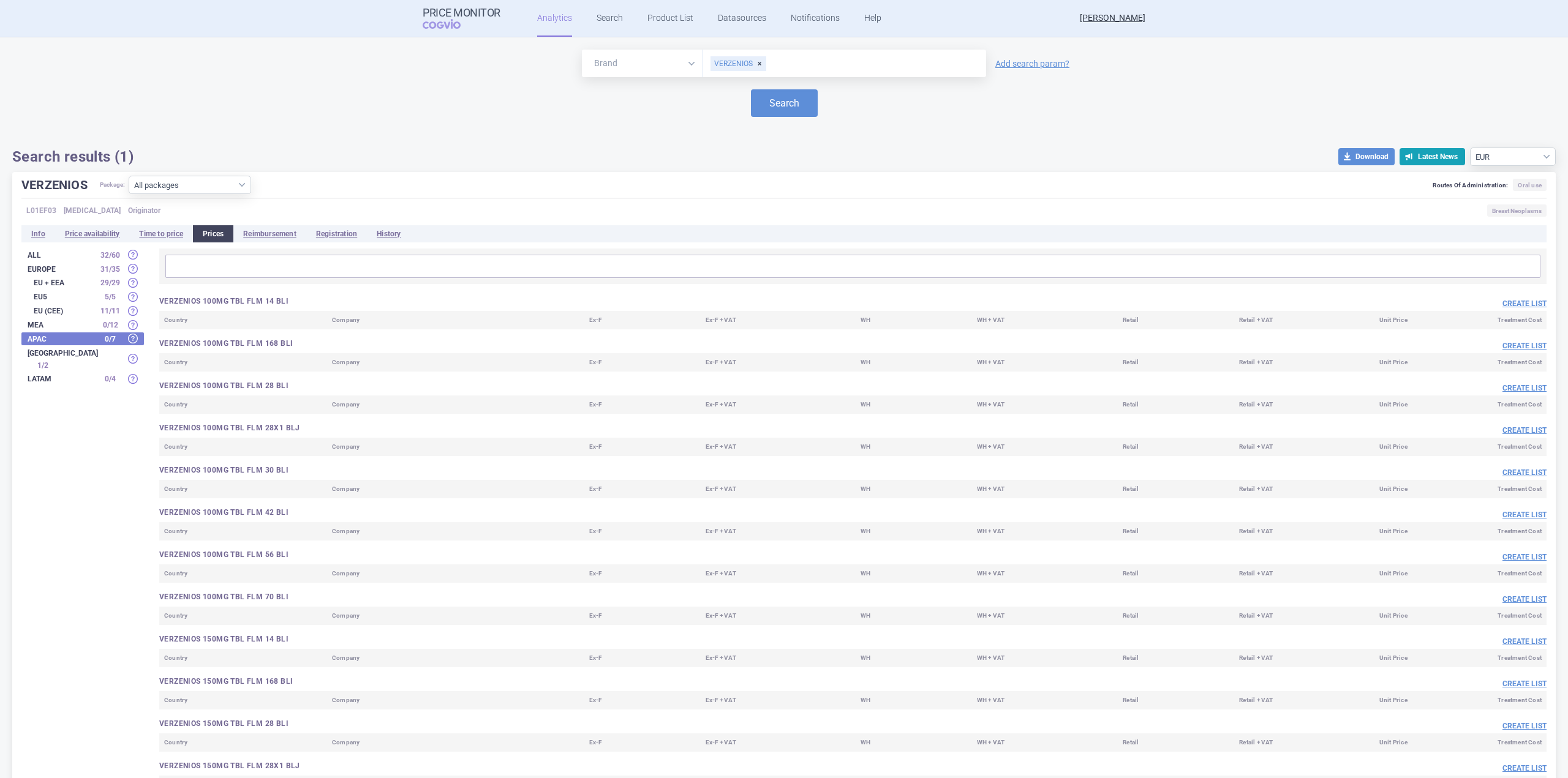
click at [117, 285] on div "29 / 29" at bounding box center [110, 283] width 31 height 12
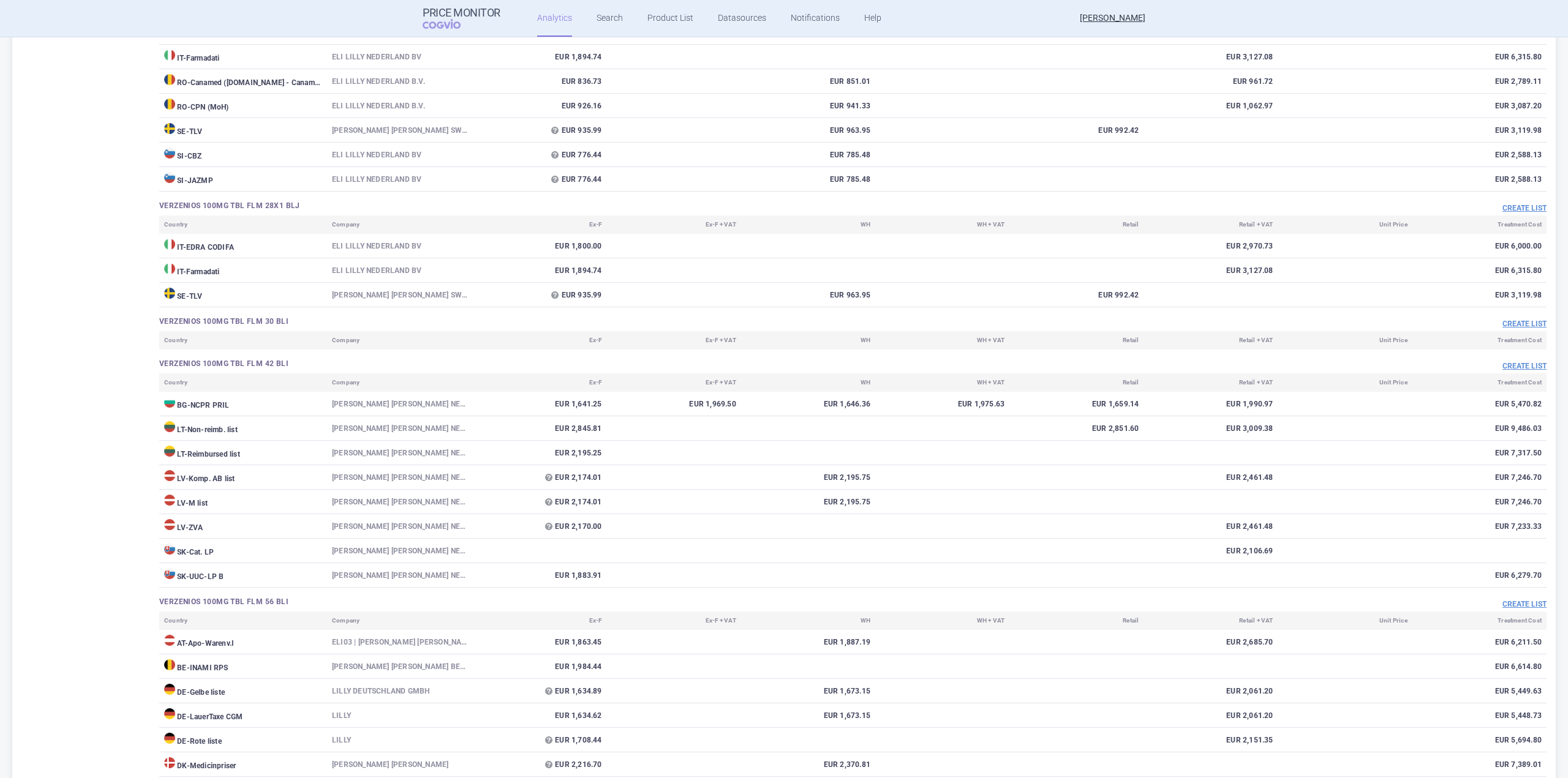
scroll to position [918, 0]
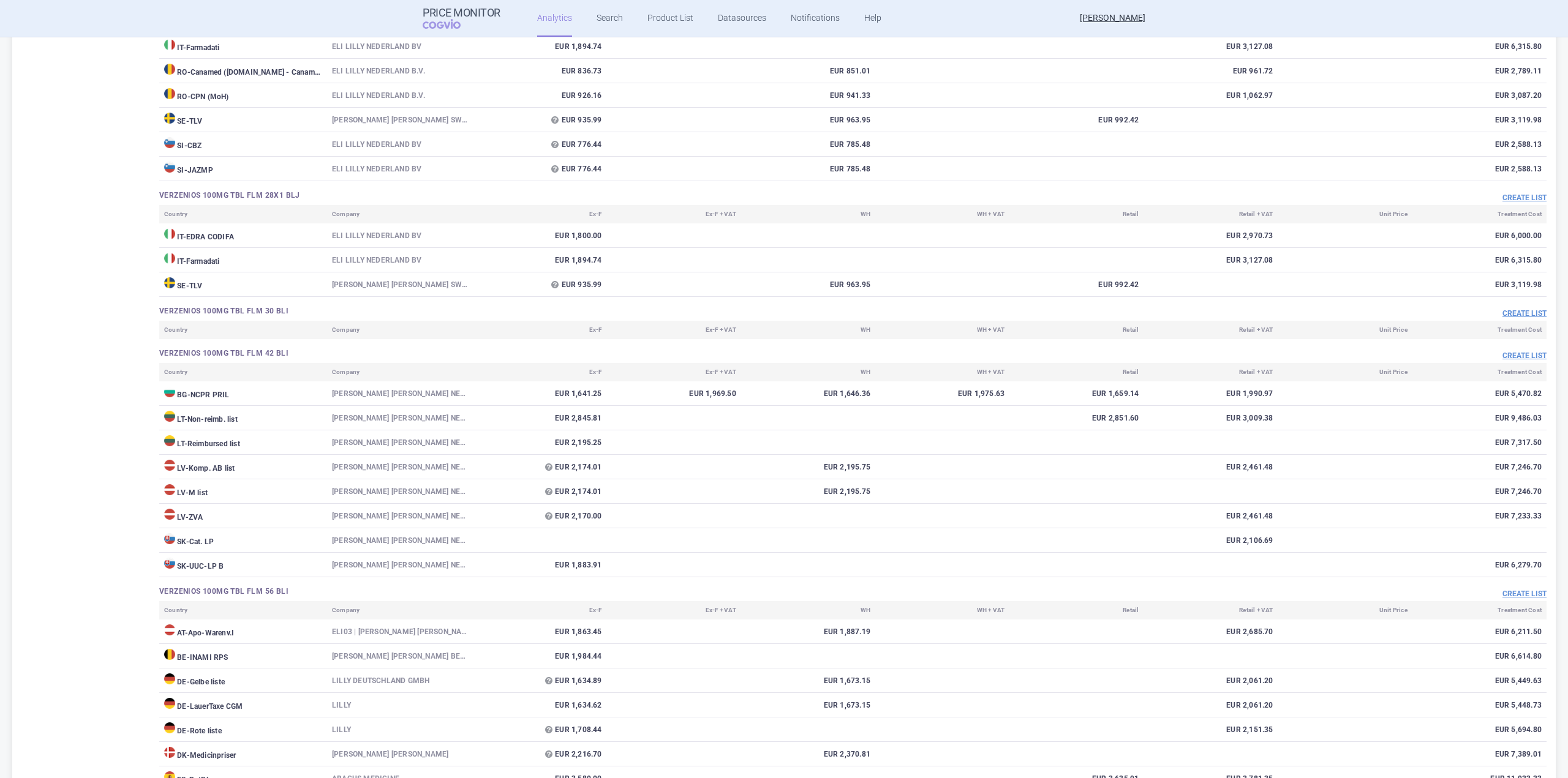
click at [273, 591] on h3 "VERZENIOS 100MG TBL FLM 56 BLI" at bounding box center [506, 592] width 694 height 10
click at [233, 353] on h3 "VERZENIOS 100MG TBL FLM 42 BLI" at bounding box center [506, 354] width 694 height 10
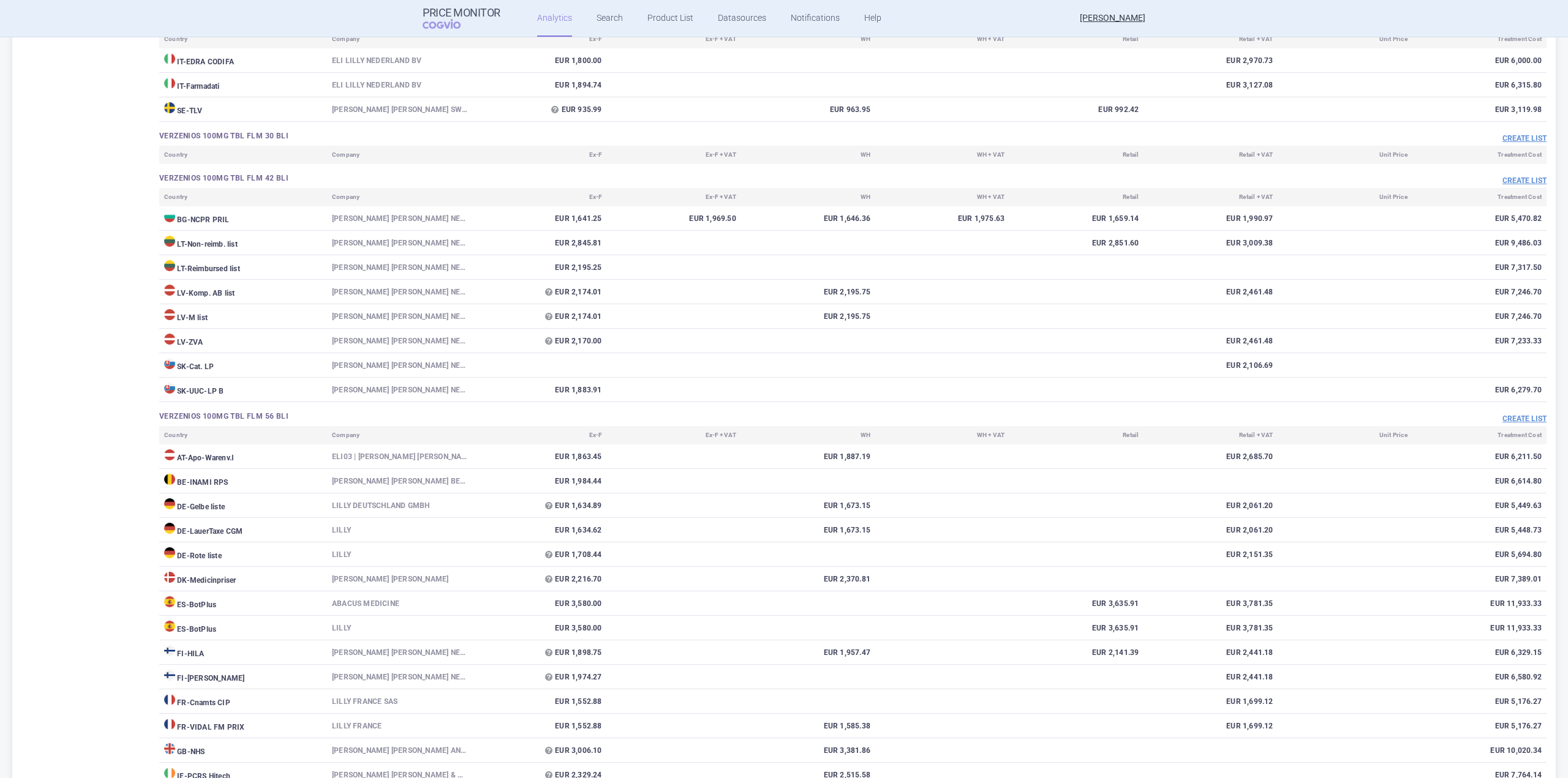
scroll to position [1102, 0]
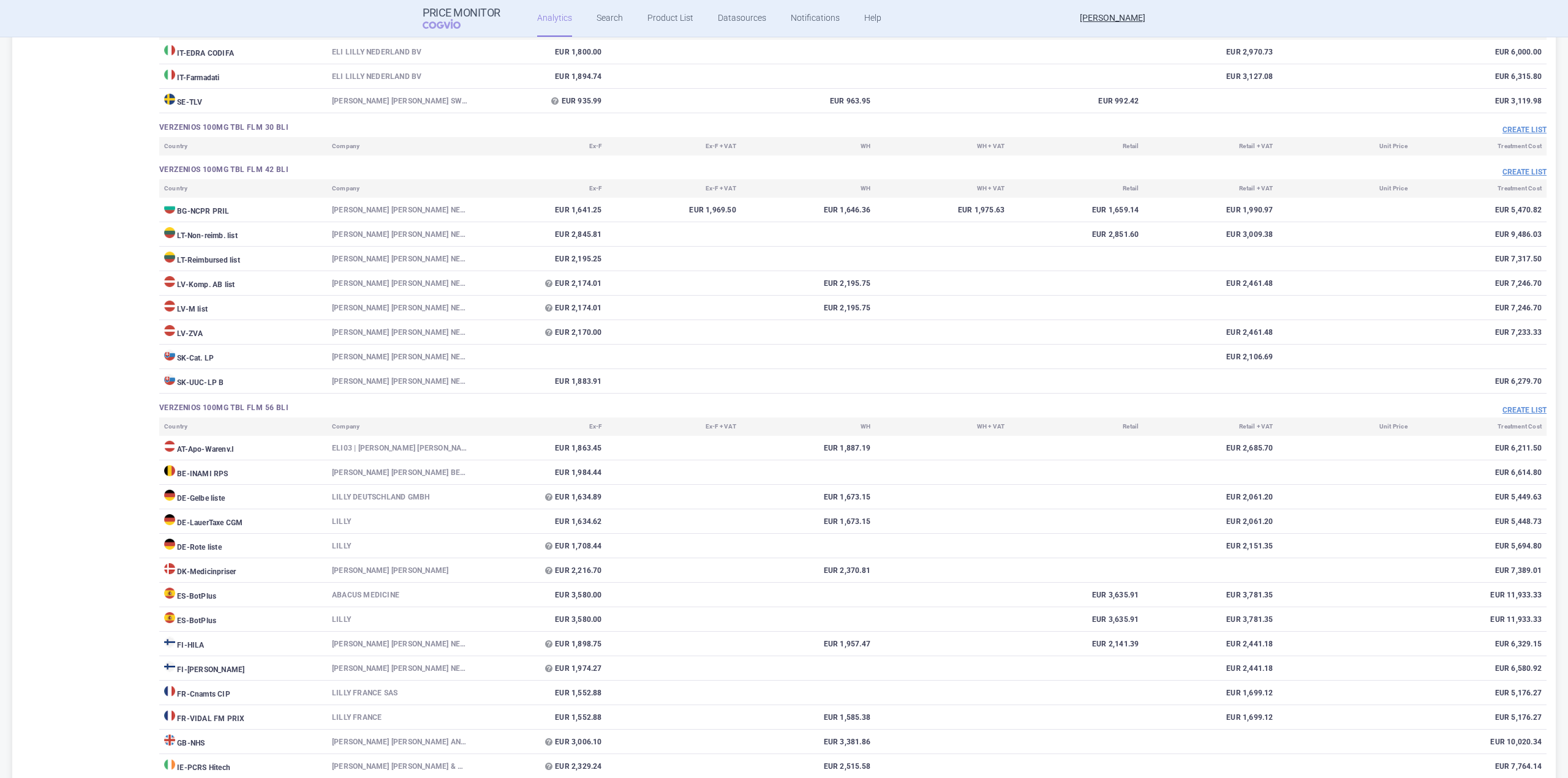
click at [216, 382] on td "SK - UUC-LP B" at bounding box center [243, 381] width 168 height 25
click at [229, 382] on td "SK - UUC-LP B" at bounding box center [243, 381] width 168 height 25
drag, startPoint x: 226, startPoint y: 362, endPoint x: 190, endPoint y: 361, distance: 36.0
click at [190, 361] on td "SK - Cat. LP" at bounding box center [243, 357] width 168 height 25
click at [221, 358] on td "SK - Cat. LP" at bounding box center [243, 357] width 168 height 25
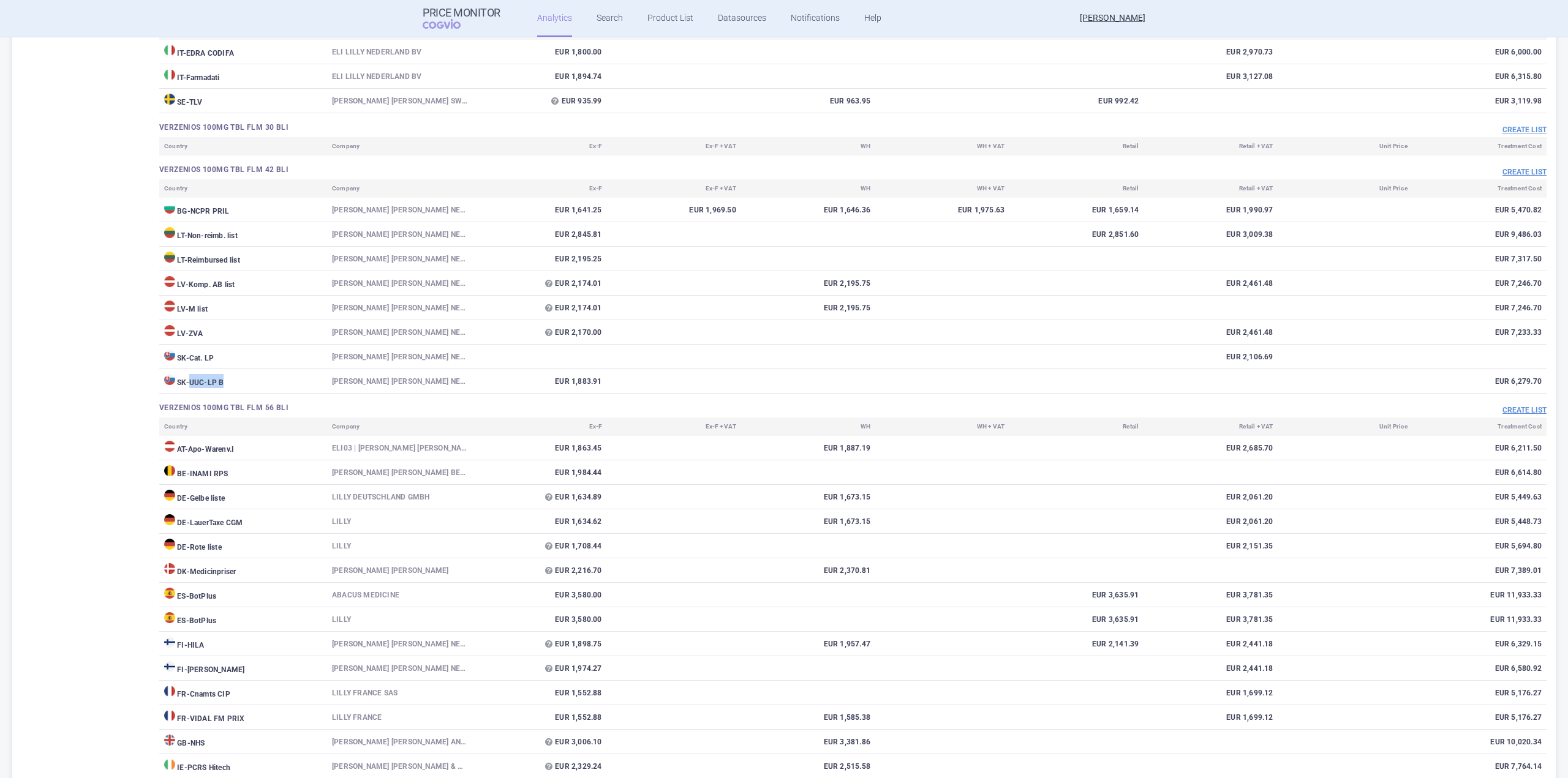
drag, startPoint x: 193, startPoint y: 382, endPoint x: 238, endPoint y: 383, distance: 45.0
click at [238, 383] on td "SK - UUC-LP B" at bounding box center [243, 381] width 168 height 25
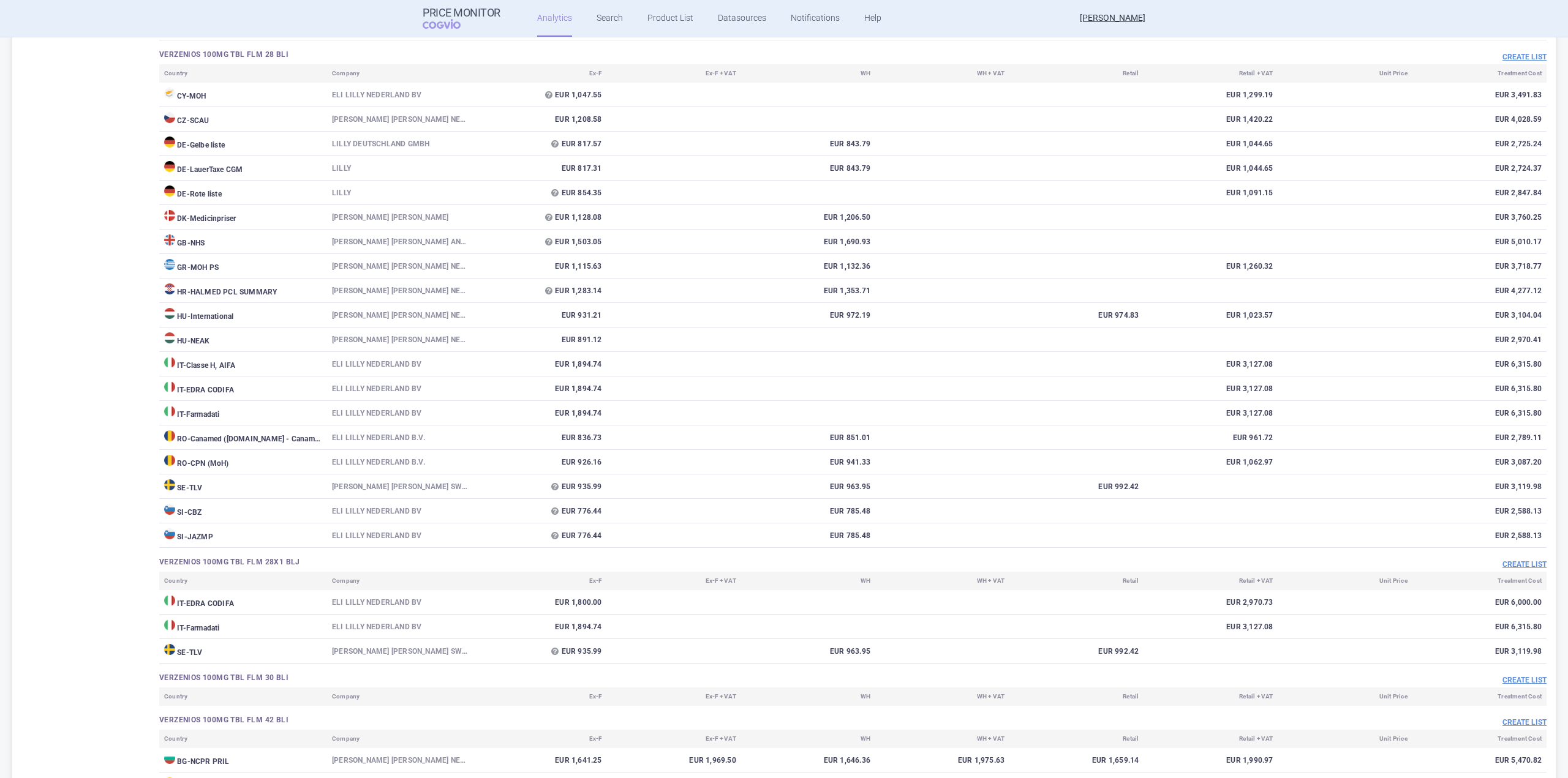
scroll to position [551, 0]
drag, startPoint x: 187, startPoint y: 123, endPoint x: 266, endPoint y: 117, distance: 79.2
click at [266, 117] on td "CZ - SCAU" at bounding box center [243, 119] width 168 height 25
drag, startPoint x: 327, startPoint y: 116, endPoint x: 415, endPoint y: 116, distance: 88.0
click at [331, 117] on td "[PERSON_NAME] [PERSON_NAME] Nederland B.V., [GEOGRAPHIC_DATA]" at bounding box center [400, 119] width 145 height 25
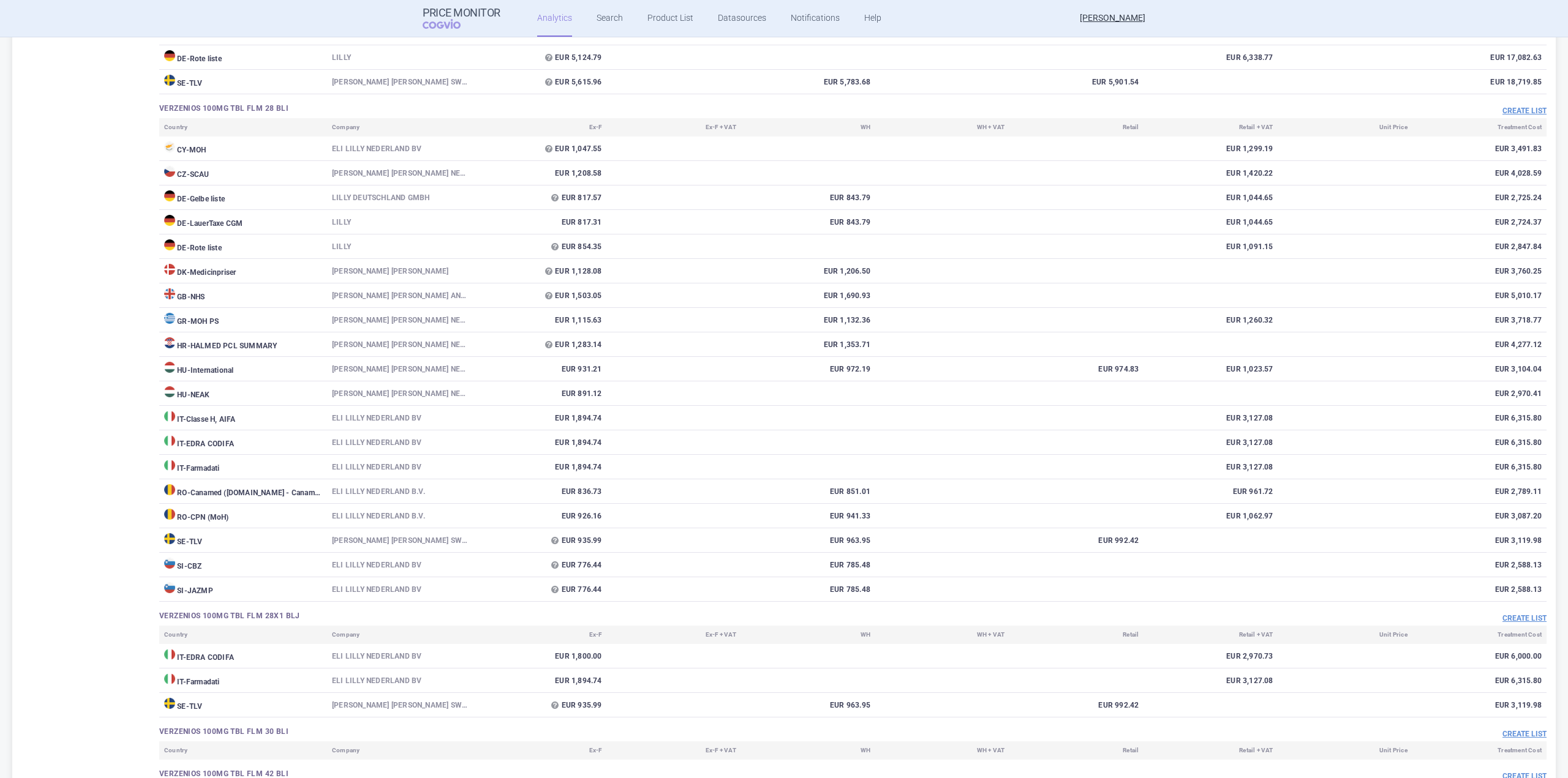
scroll to position [490, 0]
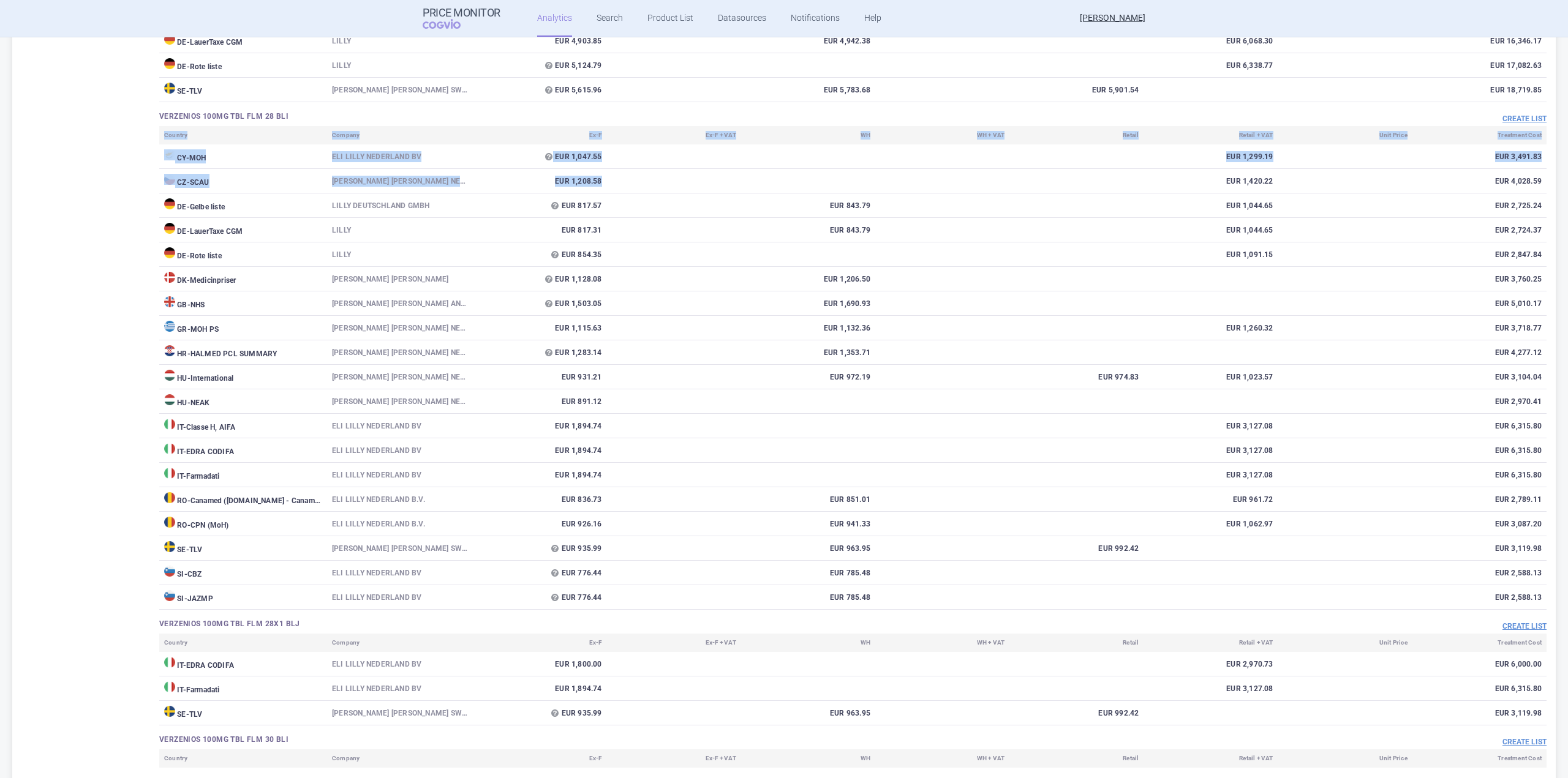
drag, startPoint x: 1531, startPoint y: 178, endPoint x: 933, endPoint y: 187, distance: 598.1
click at [928, 187] on td at bounding box center [943, 181] width 134 height 25
click at [741, 184] on td at bounding box center [808, 181] width 134 height 25
drag, startPoint x: 530, startPoint y: 180, endPoint x: 1526, endPoint y: 169, distance: 996.1
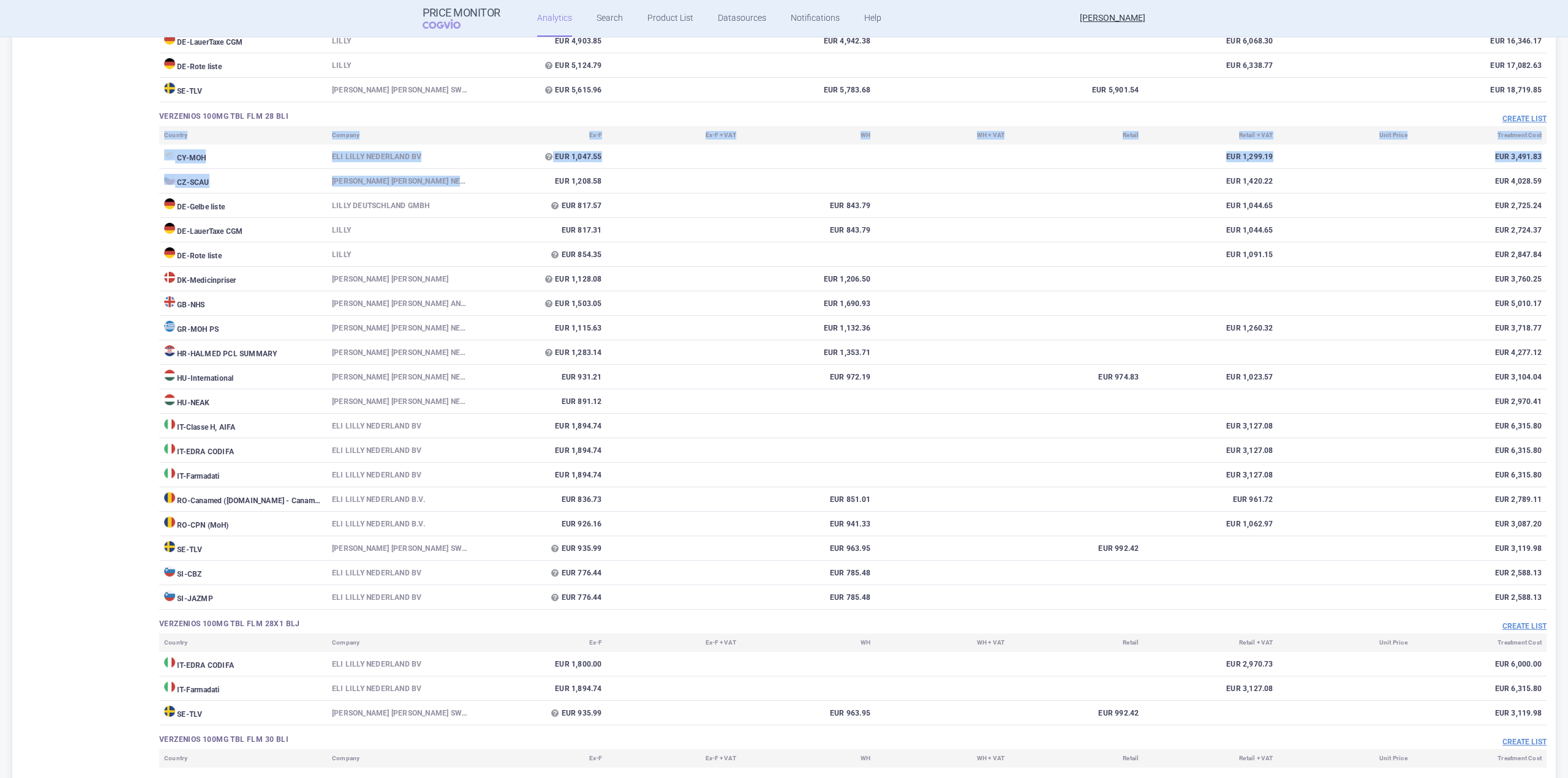
click at [1537, 166] on tbody "CY - MOH [PERSON_NAME] [PERSON_NAME] NEDERLAND BV EUR 1,047.55 EUR 1,299.19 EUR…" at bounding box center [852, 377] width 1387 height 465
click at [701, 167] on td at bounding box center [675, 157] width 134 height 25
